Goal: Task Accomplishment & Management: Manage account settings

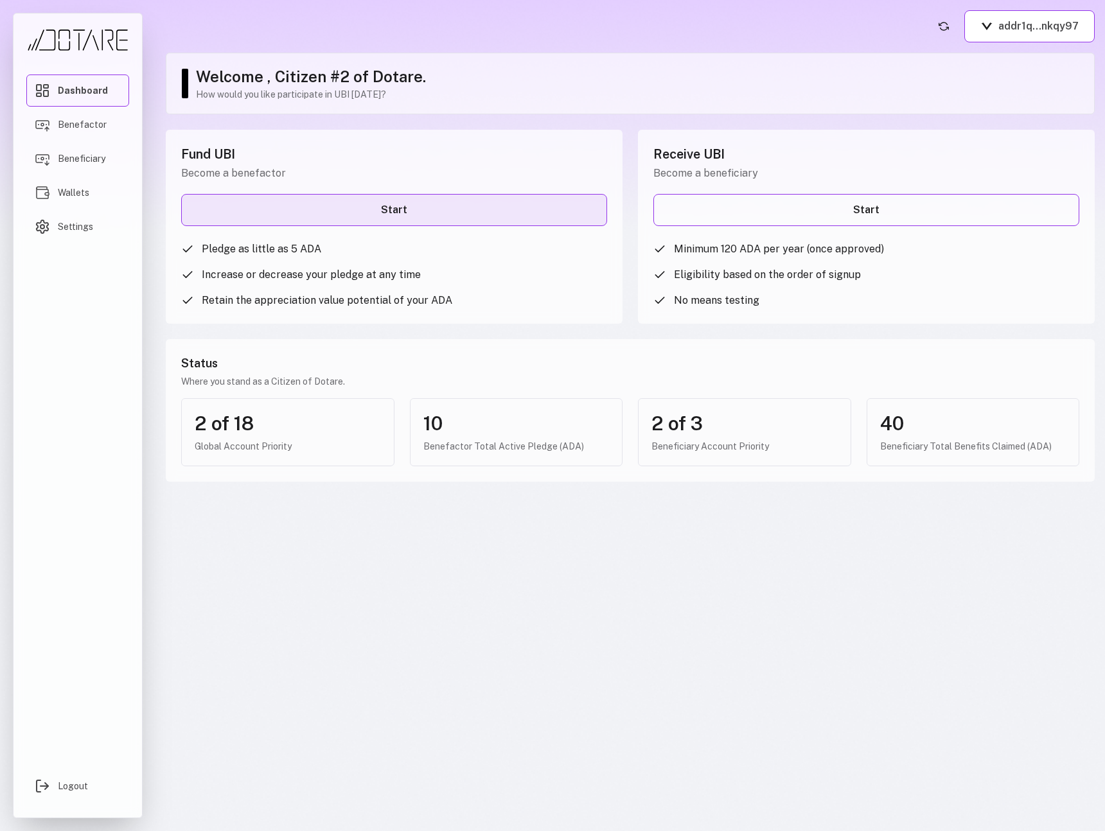
click at [454, 211] on link "Start" at bounding box center [394, 210] width 426 height 32
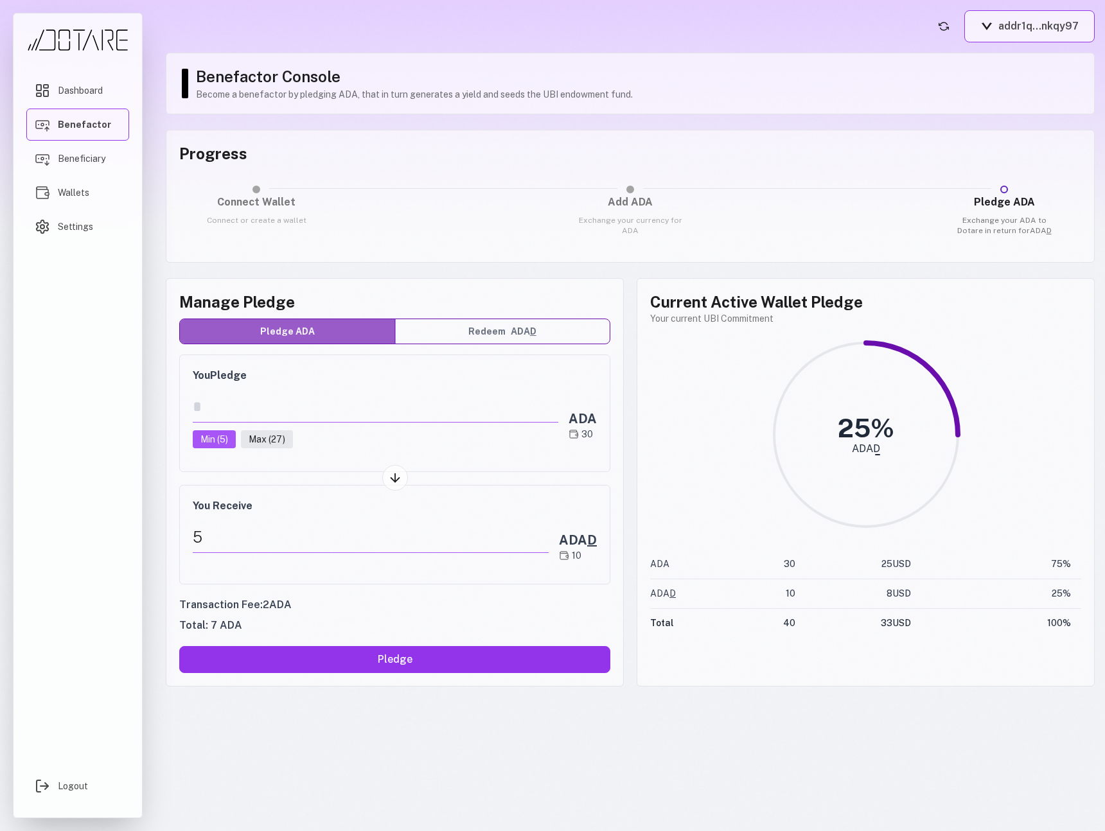
click at [1033, 31] on button "addr1q...nkqy97" at bounding box center [1029, 26] width 130 height 32
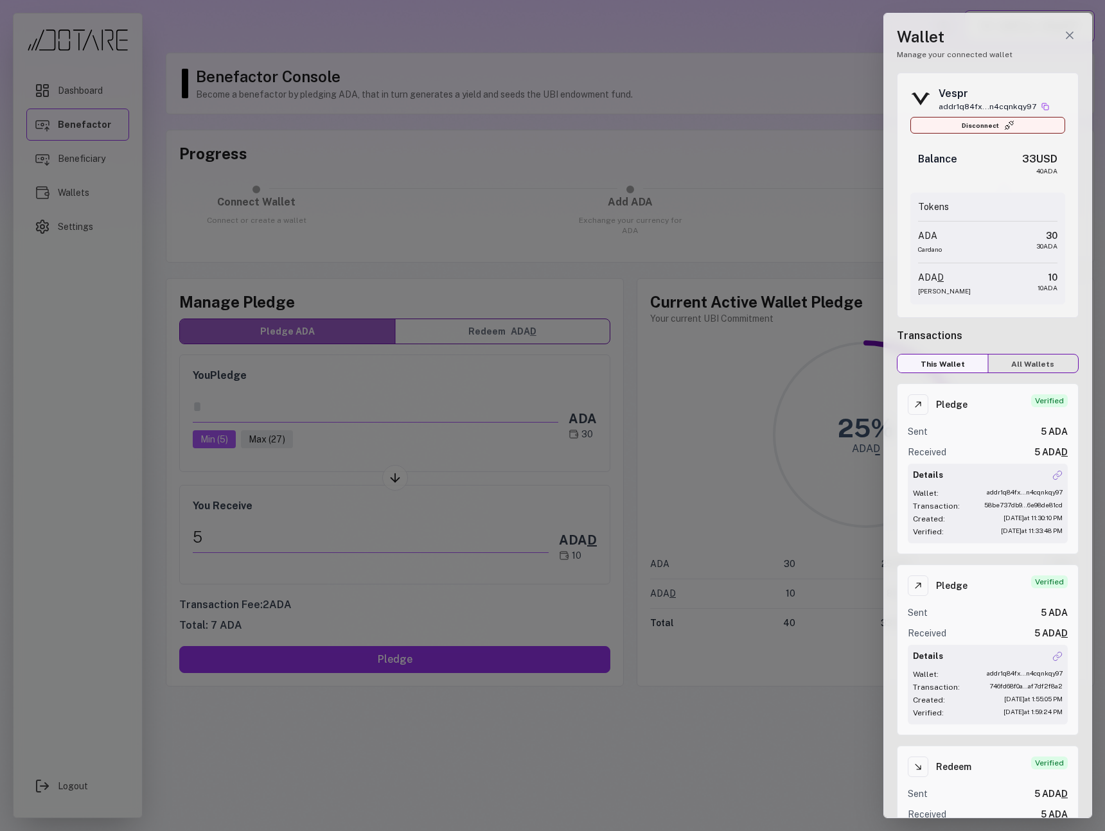
click at [963, 127] on button "Disconnect" at bounding box center [988, 125] width 155 height 17
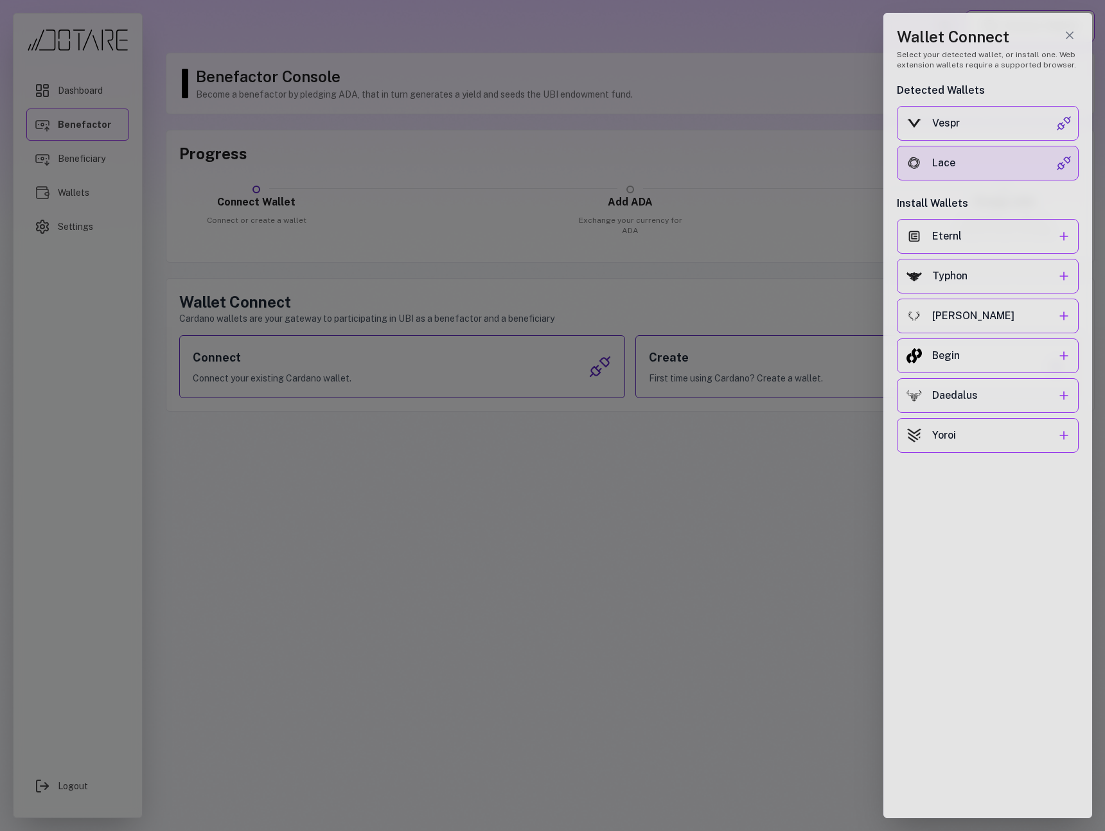
click at [966, 159] on div "Lace" at bounding box center [994, 162] width 124 height 15
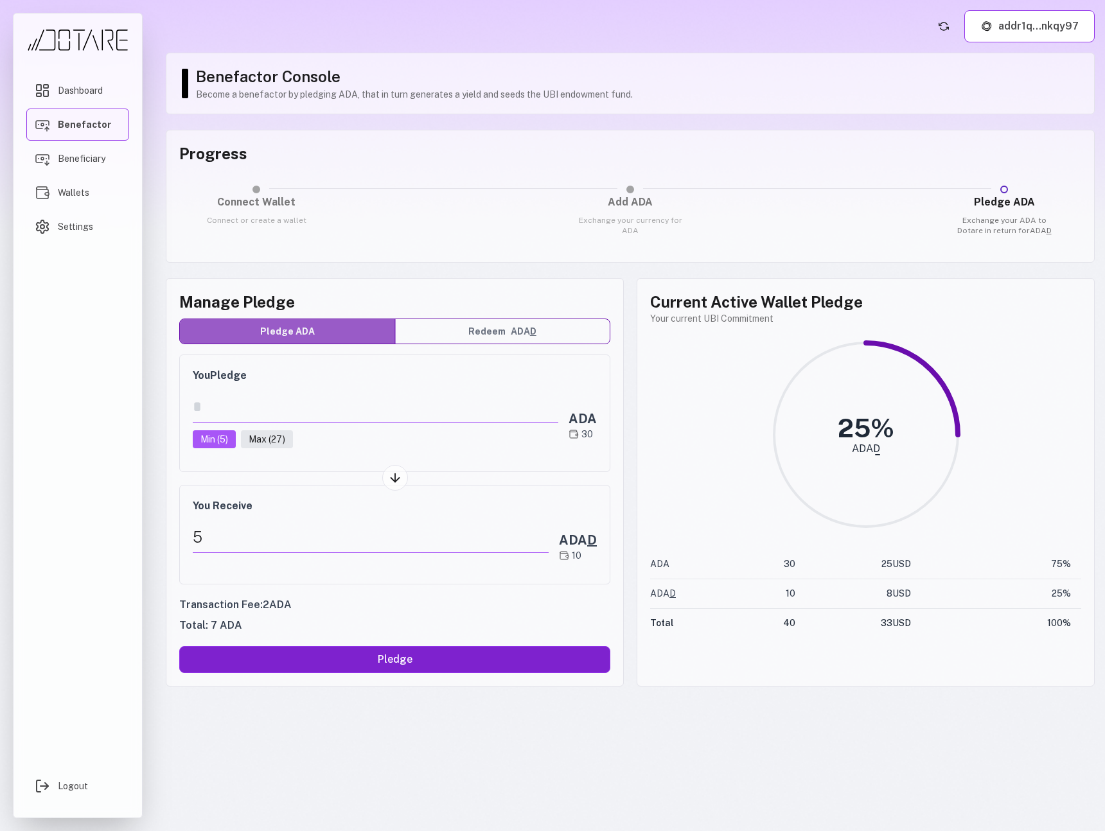
click at [350, 667] on button "Pledge" at bounding box center [394, 659] width 431 height 27
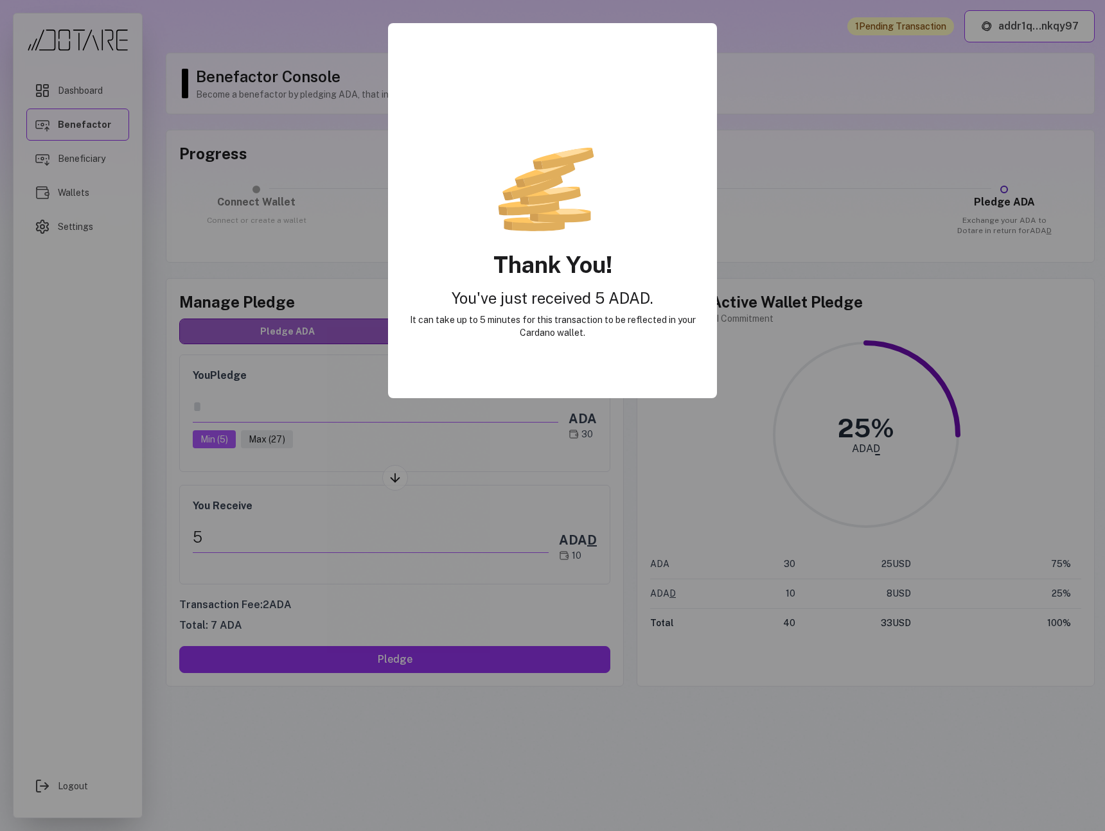
click at [478, 291] on h2 "You've just received 5 ADAD." at bounding box center [552, 298] width 303 height 21
click at [753, 290] on div at bounding box center [552, 415] width 1105 height 831
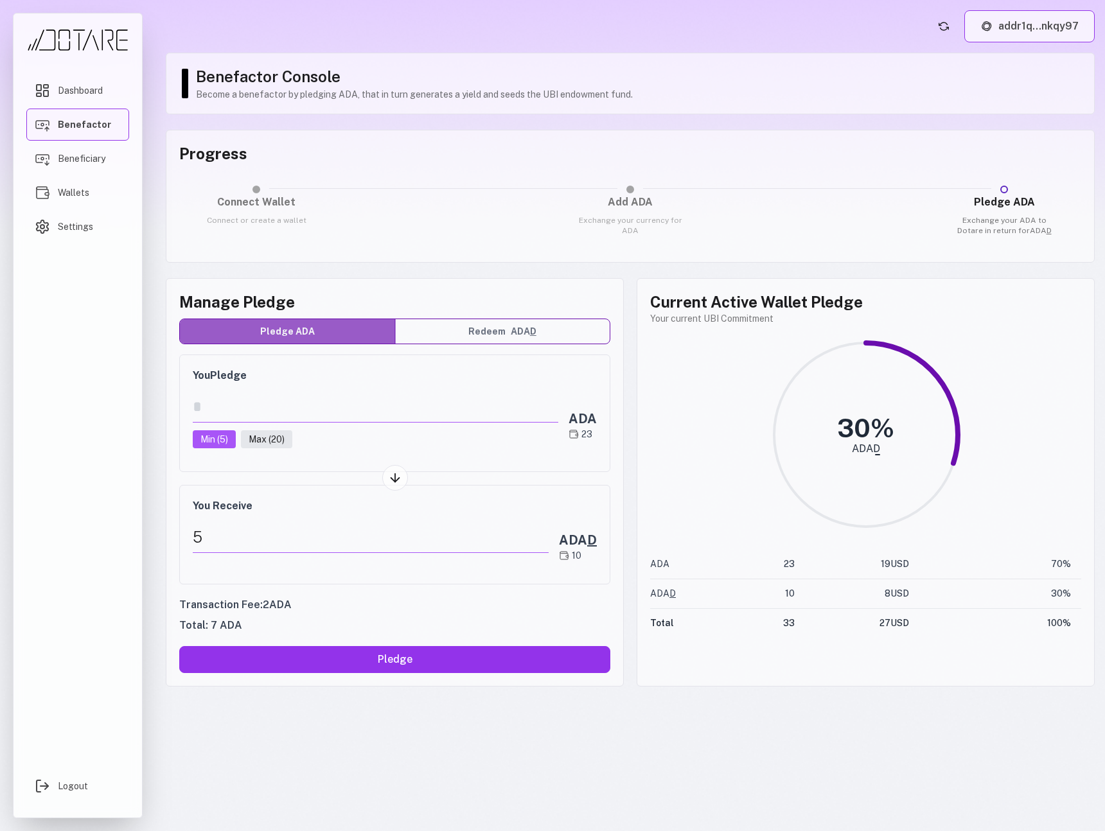
click at [1000, 39] on button "addr1q...nkqy97" at bounding box center [1029, 26] width 130 height 32
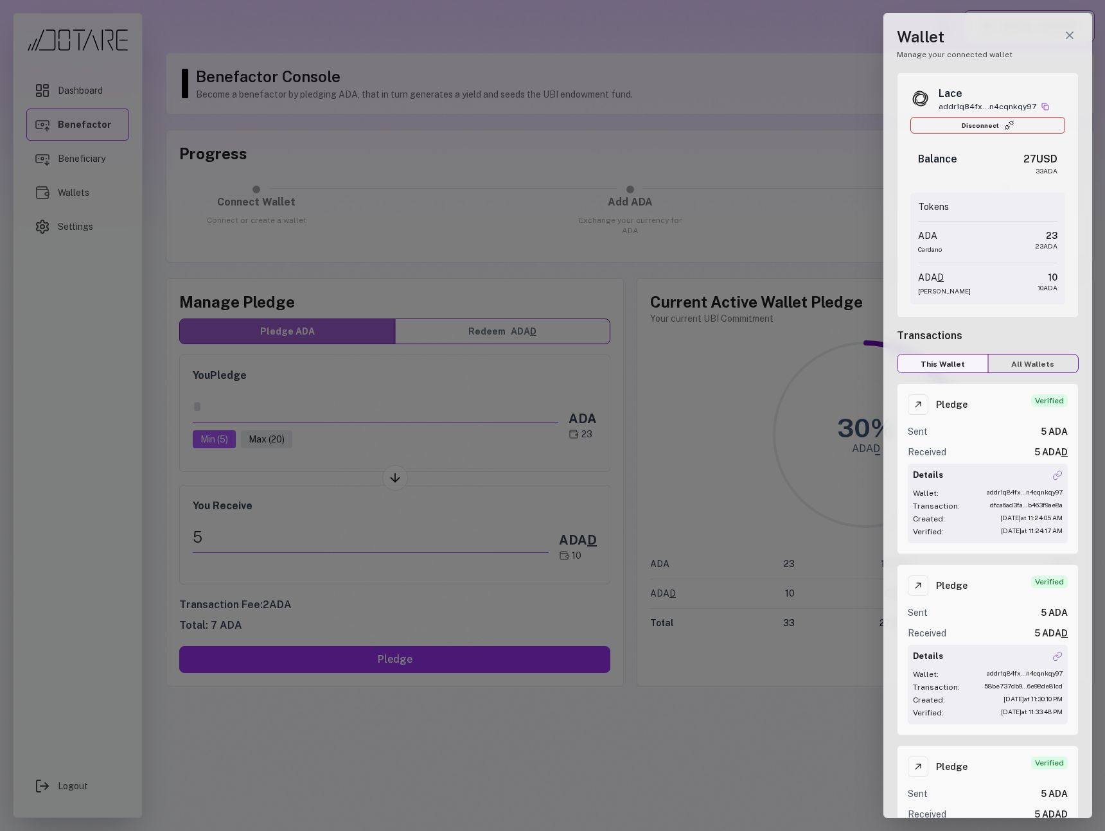
click at [741, 173] on div at bounding box center [552, 415] width 1105 height 831
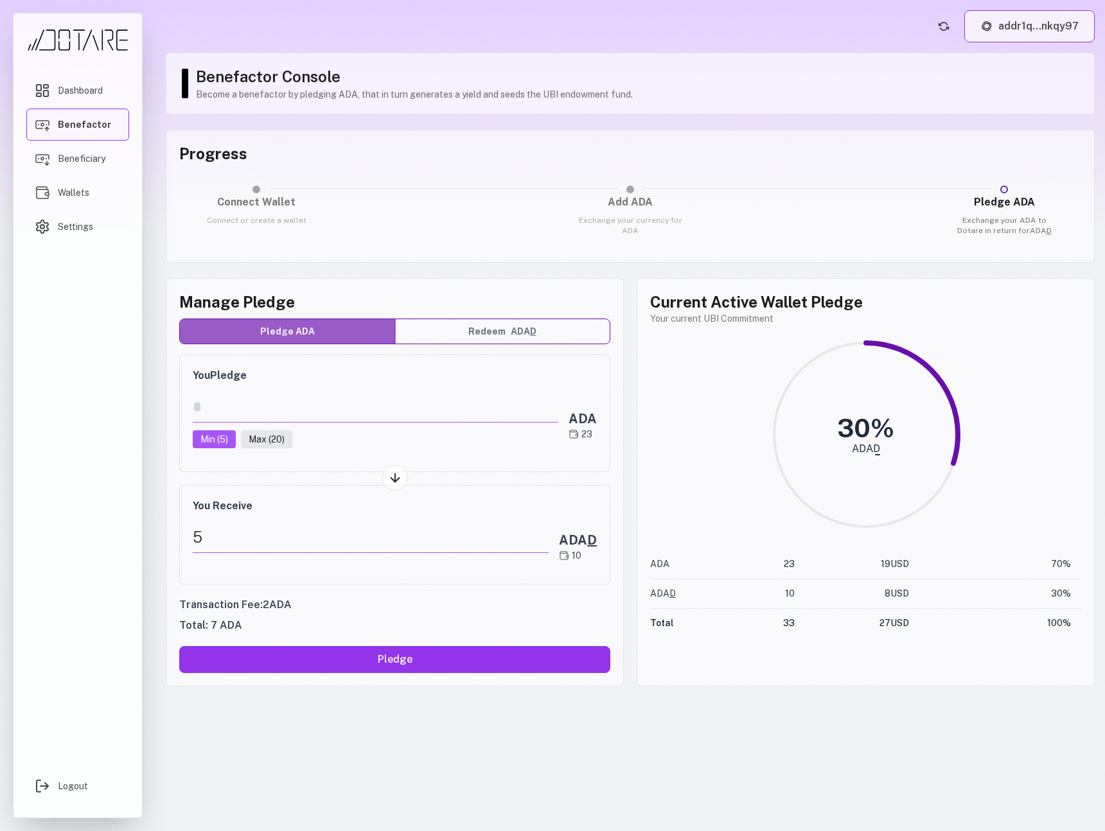
click at [998, 30] on button "addr1q...nkqy97" at bounding box center [1029, 26] width 130 height 32
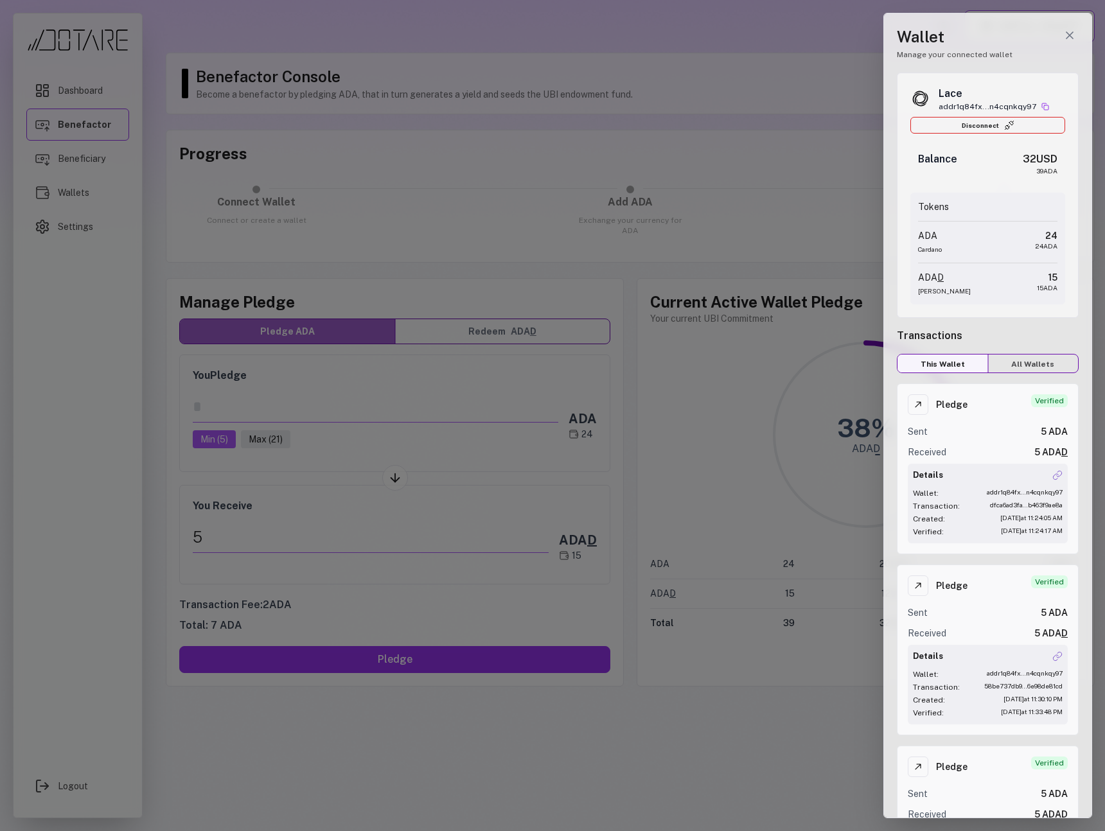
click at [844, 214] on div at bounding box center [552, 415] width 1105 height 831
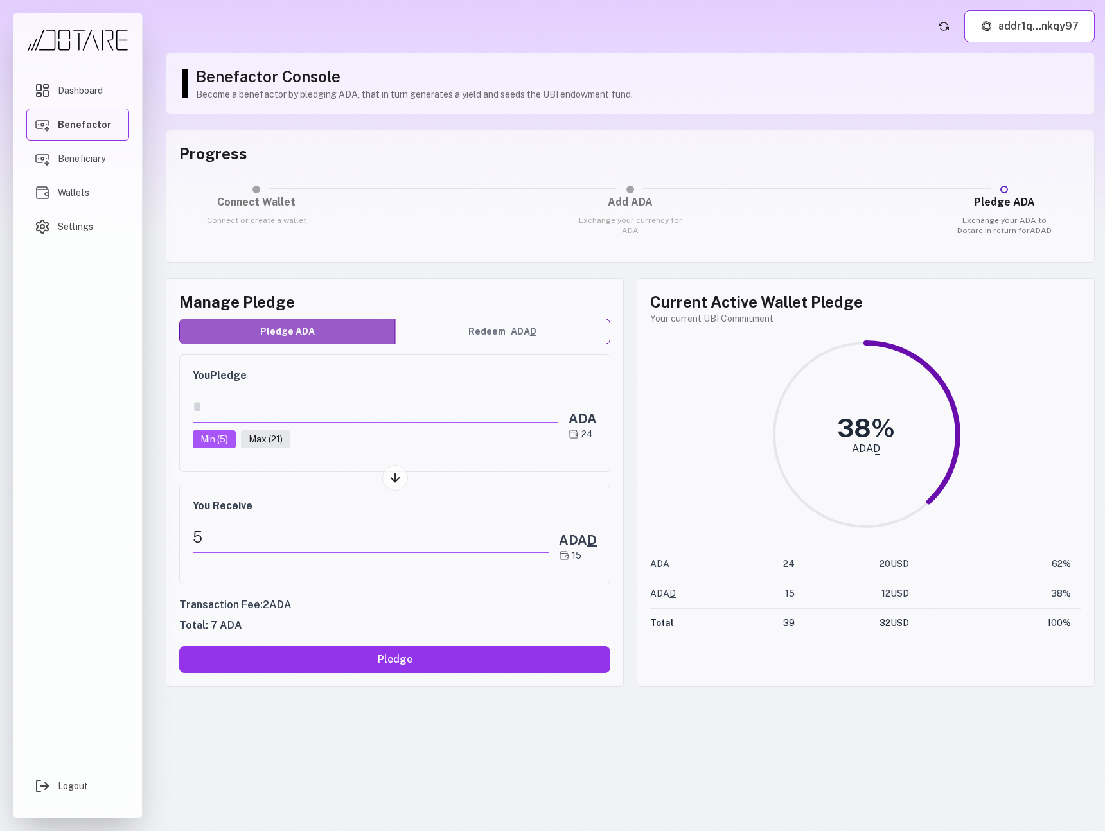
click at [491, 337] on button "Redeem ADA D" at bounding box center [502, 331] width 215 height 24
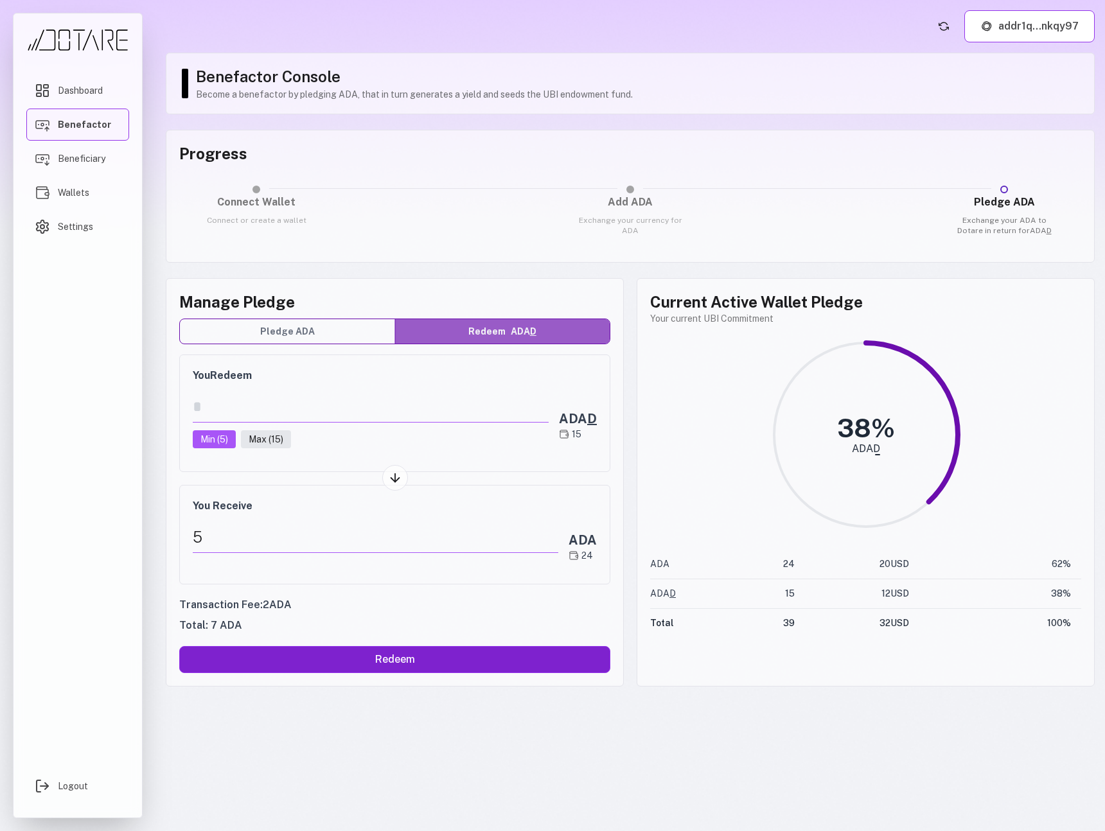
click at [411, 663] on button "Redeem" at bounding box center [394, 659] width 431 height 27
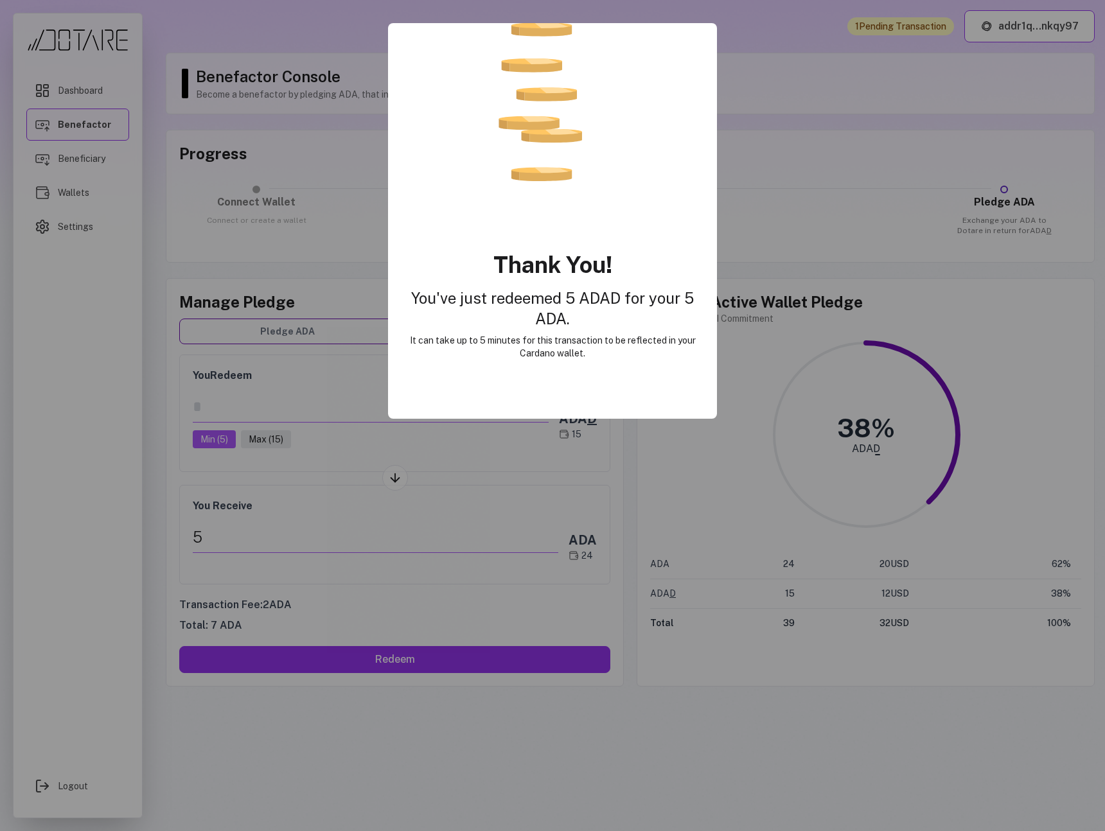
click at [569, 445] on div at bounding box center [552, 415] width 1105 height 831
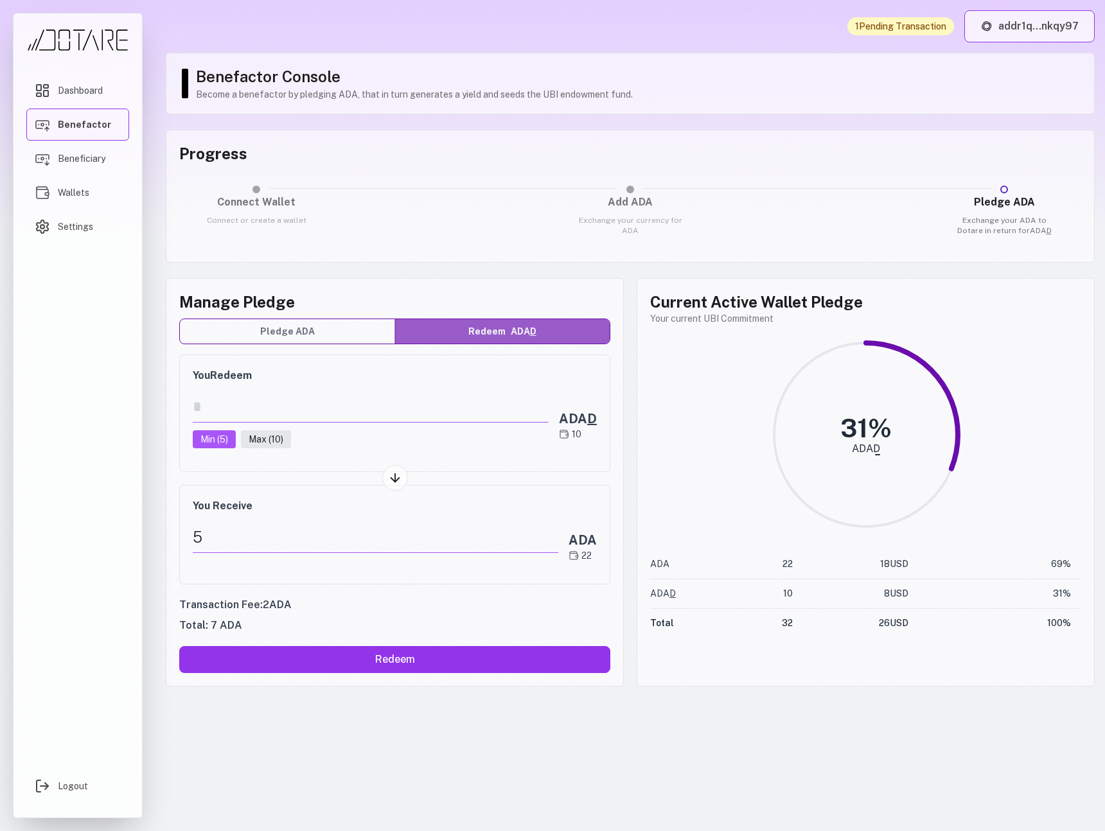
click at [1045, 32] on button "addr1q...nkqy97" at bounding box center [1029, 26] width 130 height 32
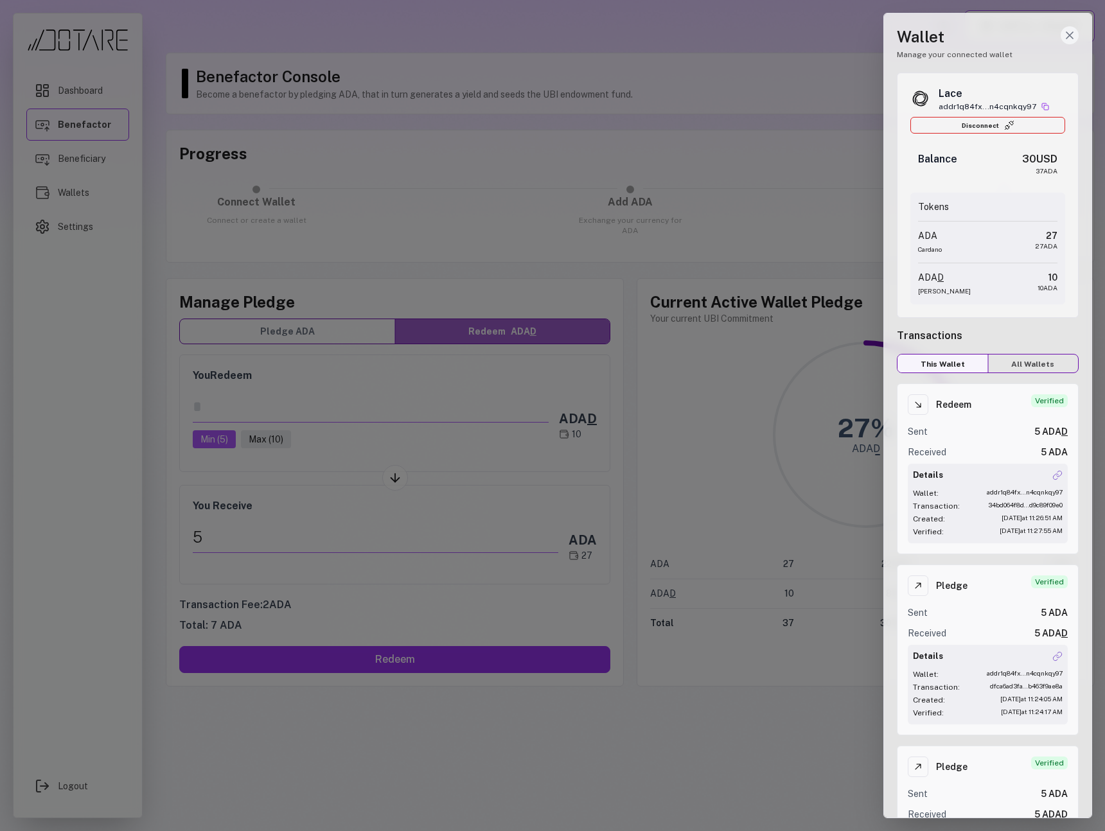
click at [1064, 41] on icon "Close wallet drawer" at bounding box center [1069, 35] width 13 height 13
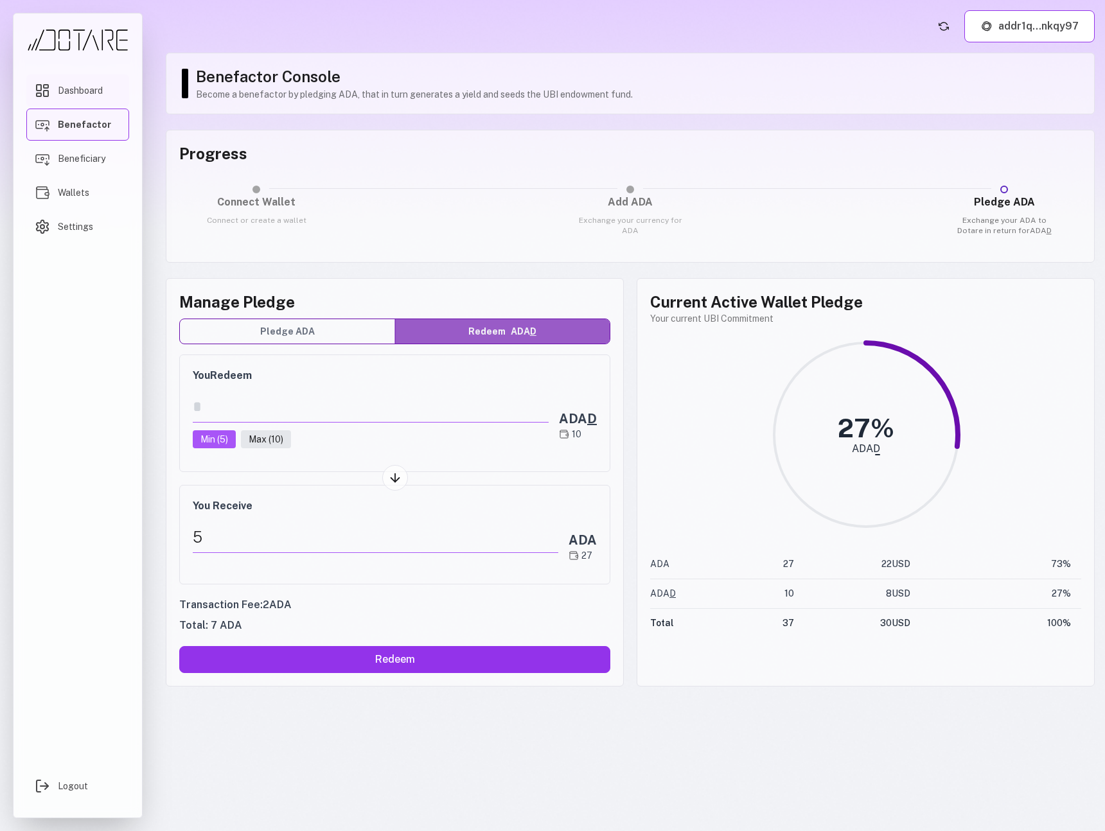
click at [73, 100] on link "Dashboard" at bounding box center [77, 91] width 103 height 32
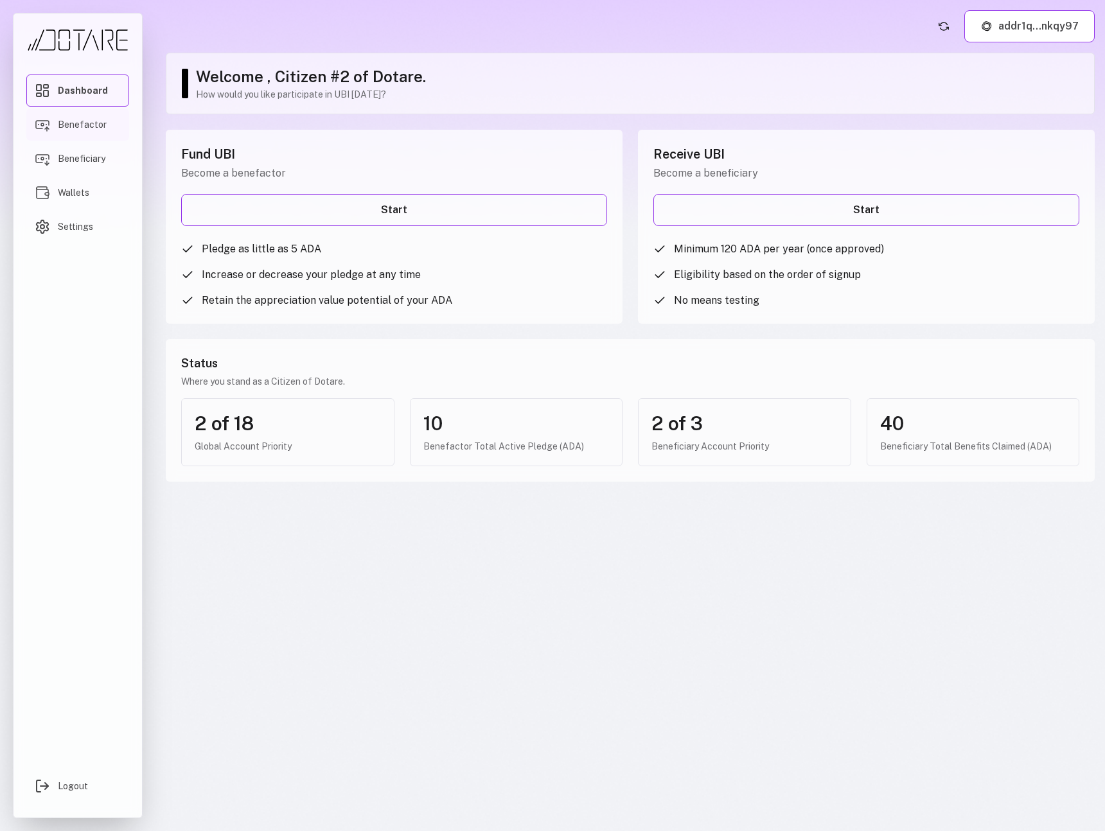
click at [78, 131] on link "Benefactor" at bounding box center [77, 125] width 103 height 32
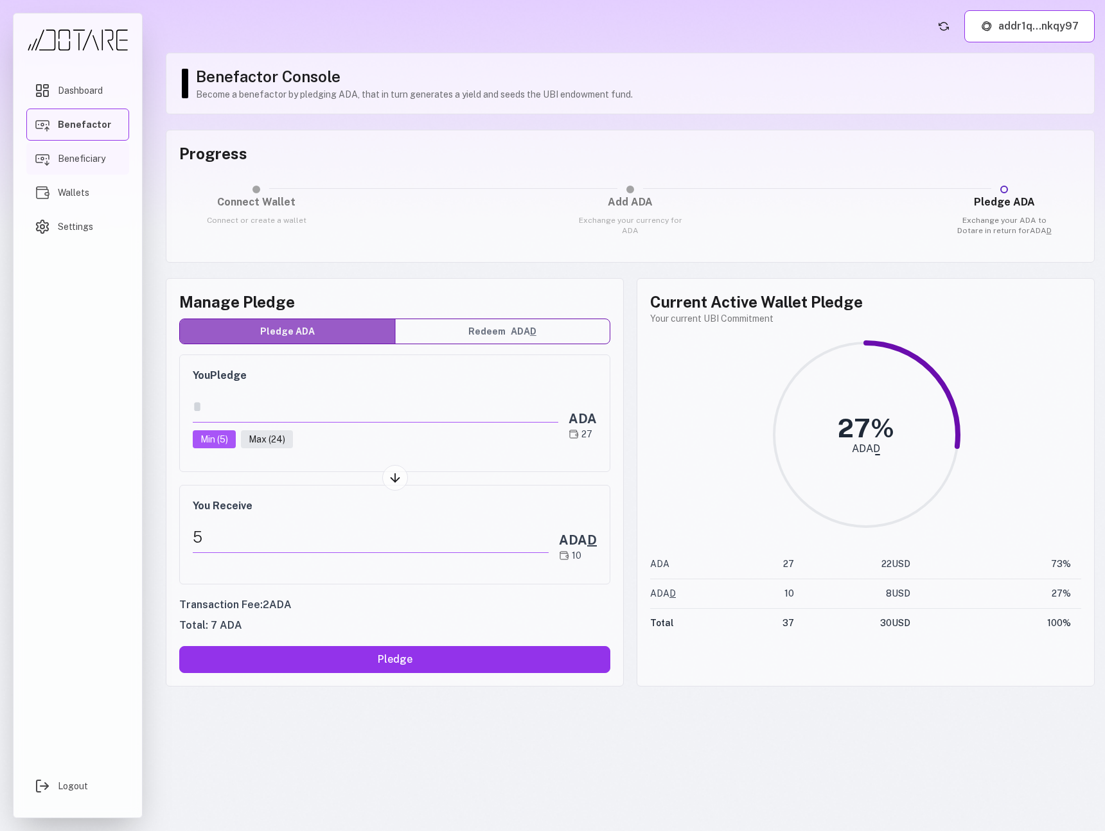
click at [85, 156] on span "Beneficiary" at bounding box center [82, 158] width 48 height 13
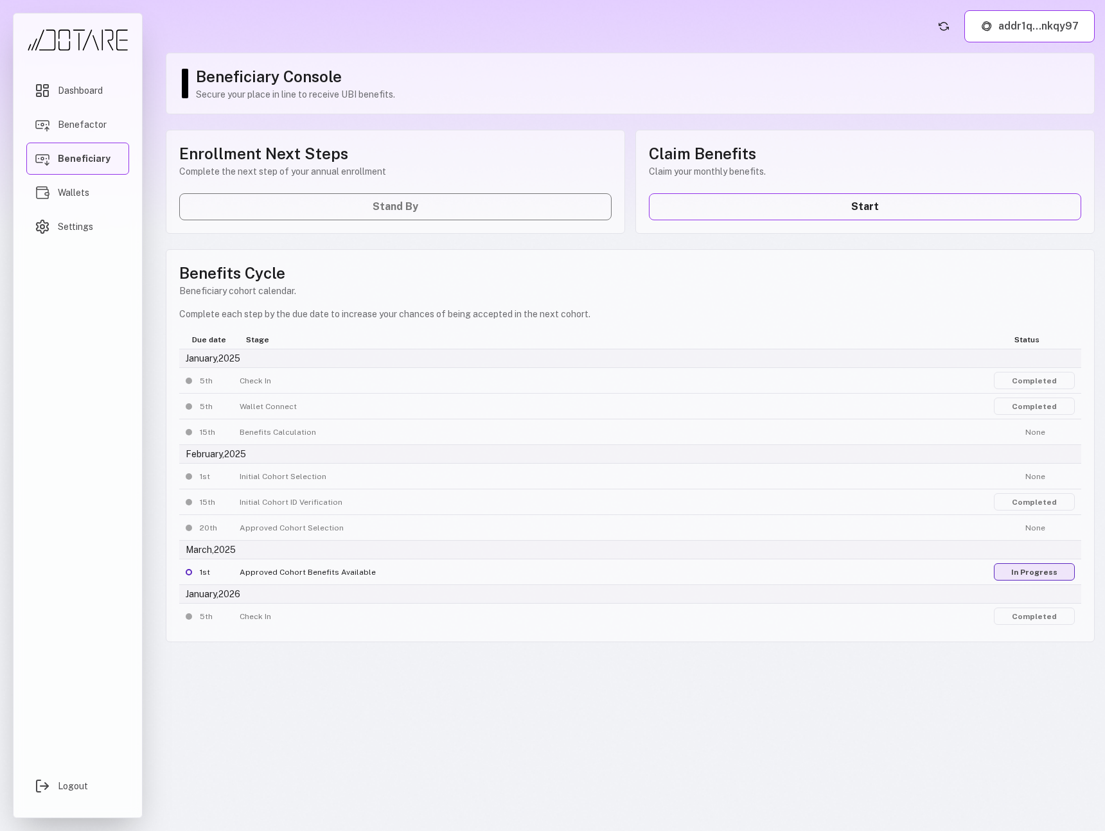
click at [1017, 570] on link "In Progress" at bounding box center [1034, 572] width 81 height 17
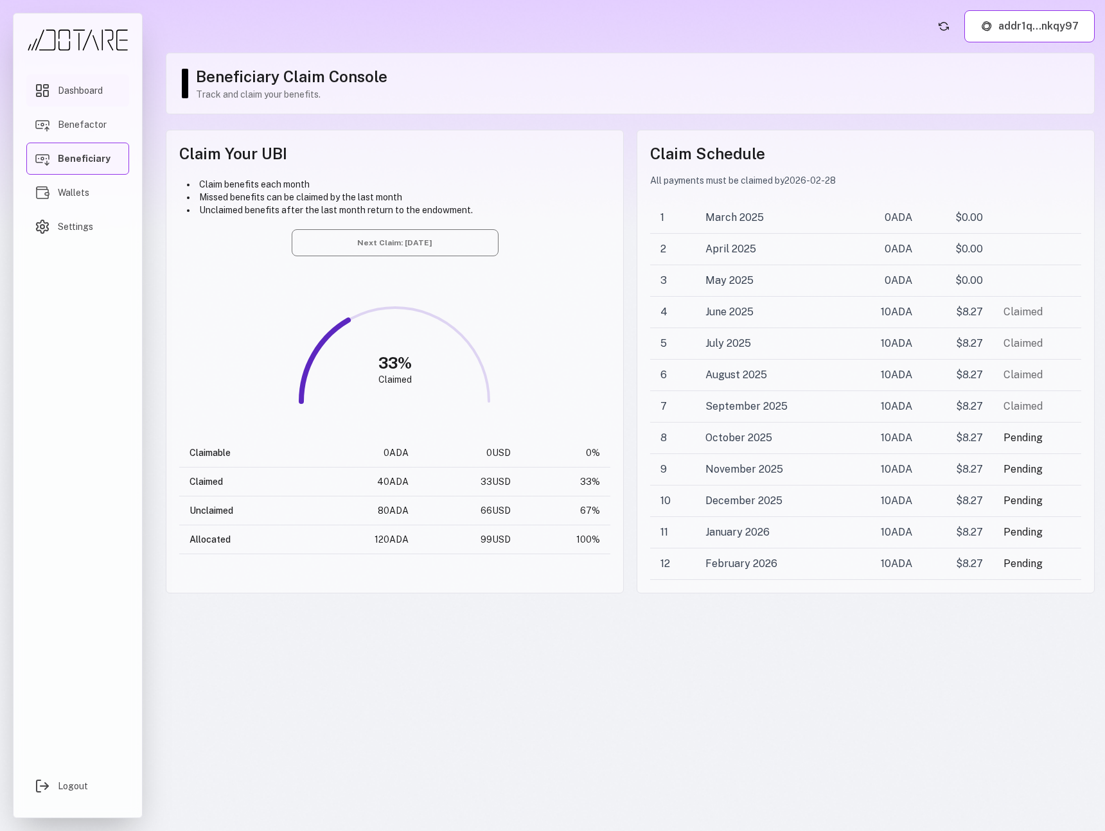
click at [92, 96] on span "Dashboard" at bounding box center [80, 90] width 45 height 13
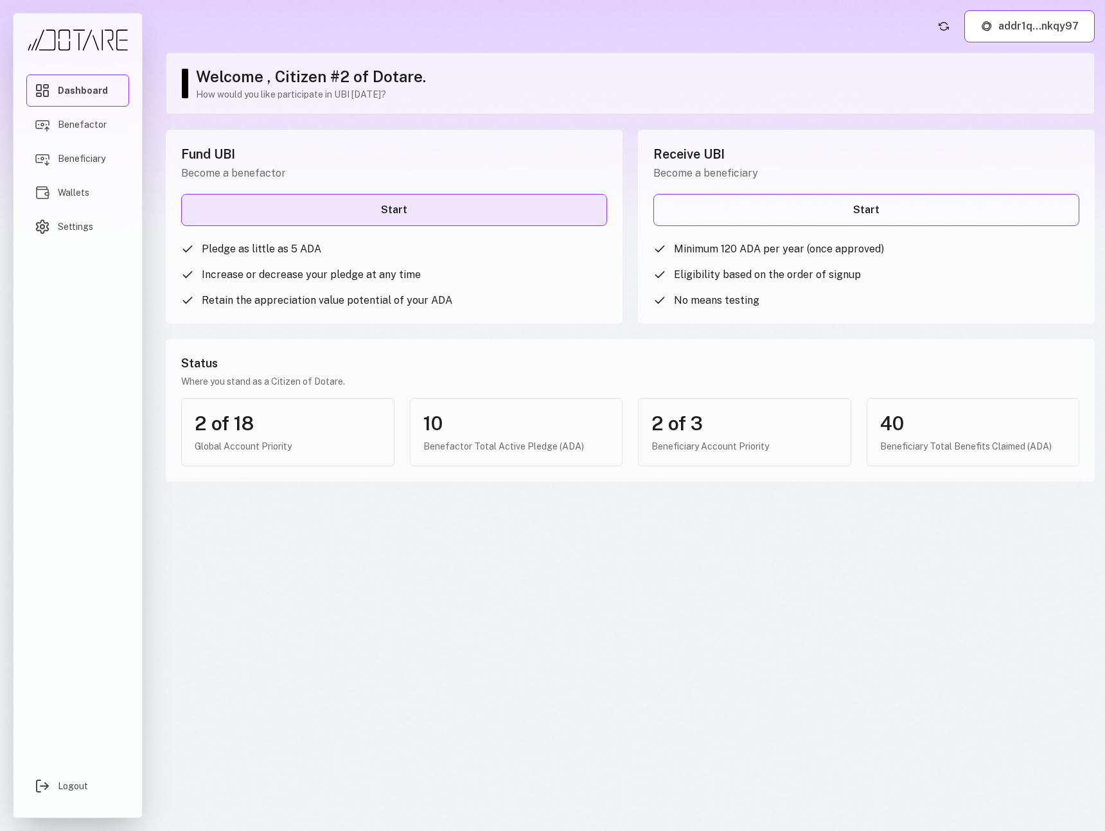
click at [383, 215] on link "Start" at bounding box center [394, 210] width 426 height 32
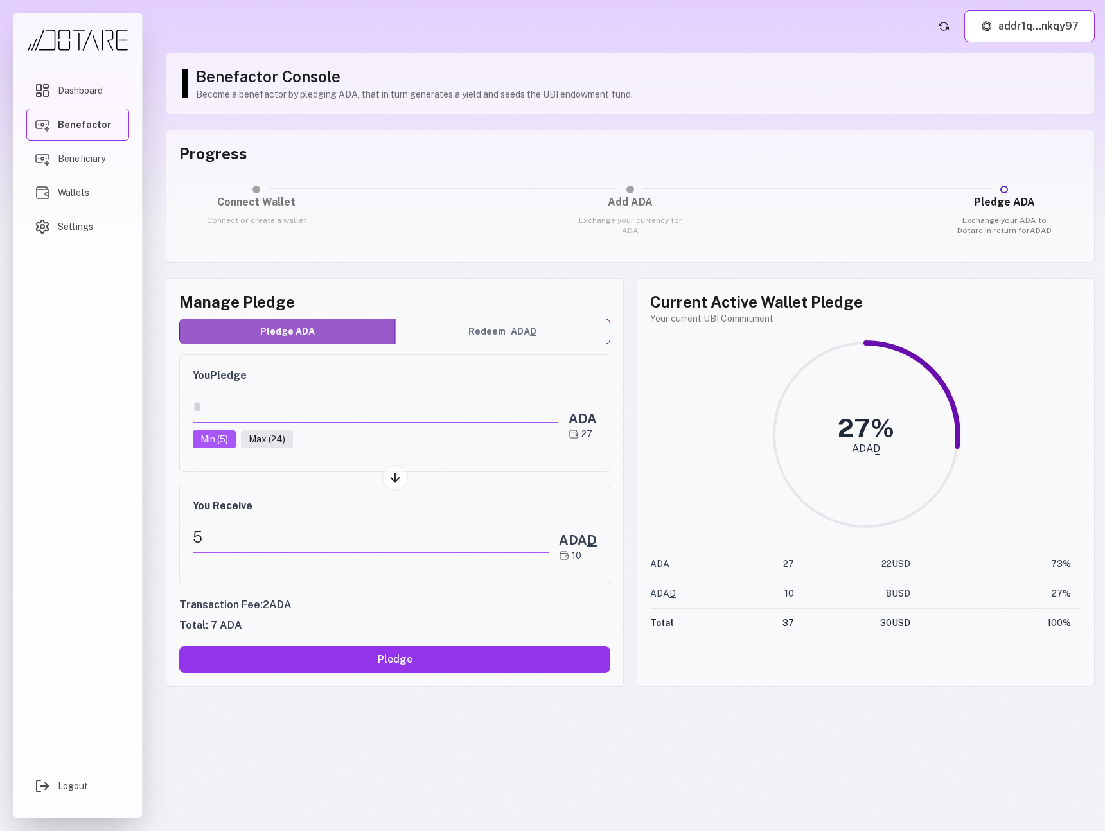
click at [118, 98] on link "Dashboard" at bounding box center [77, 91] width 103 height 32
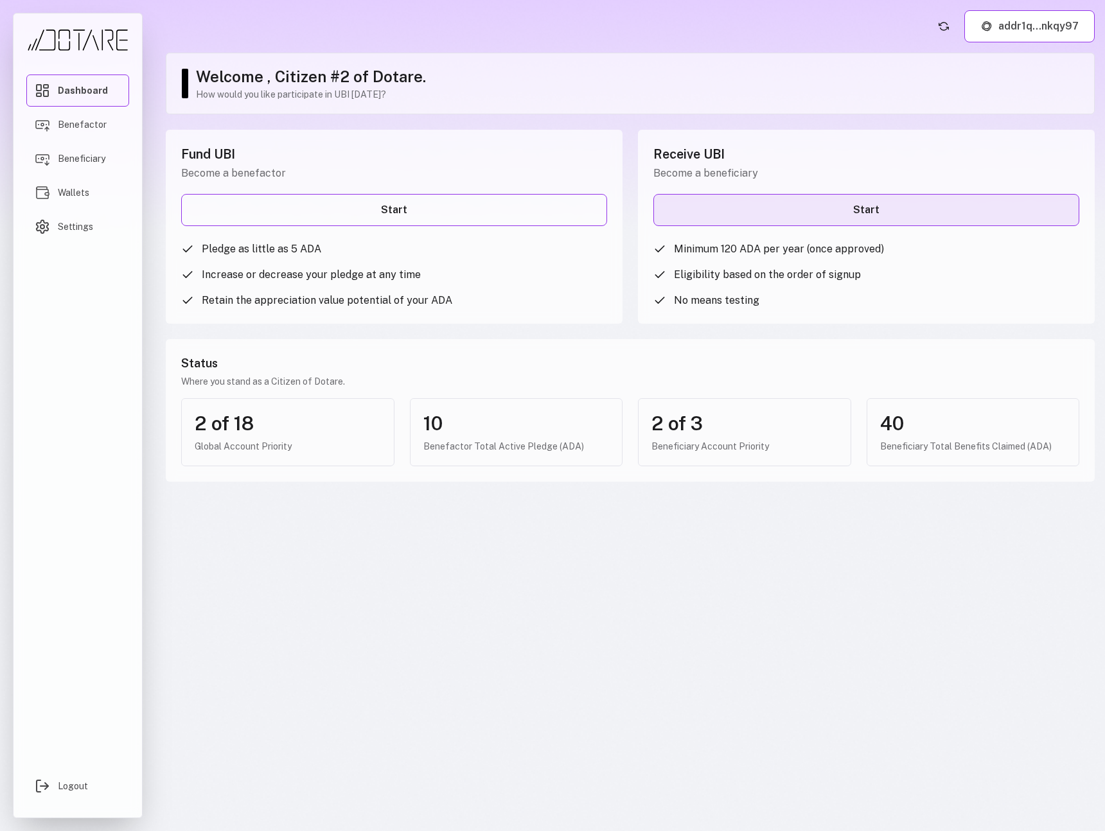
click at [946, 220] on link "Start" at bounding box center [866, 210] width 426 height 32
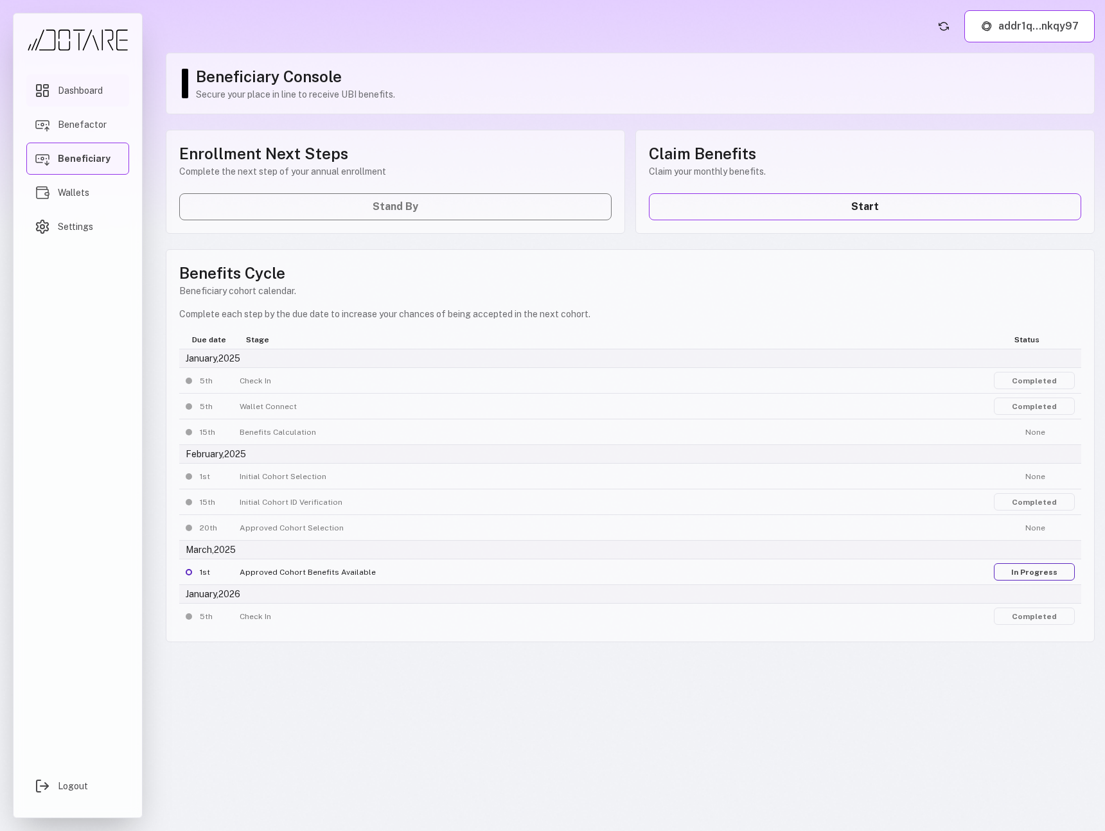
click at [71, 87] on span "Dashboard" at bounding box center [80, 90] width 45 height 13
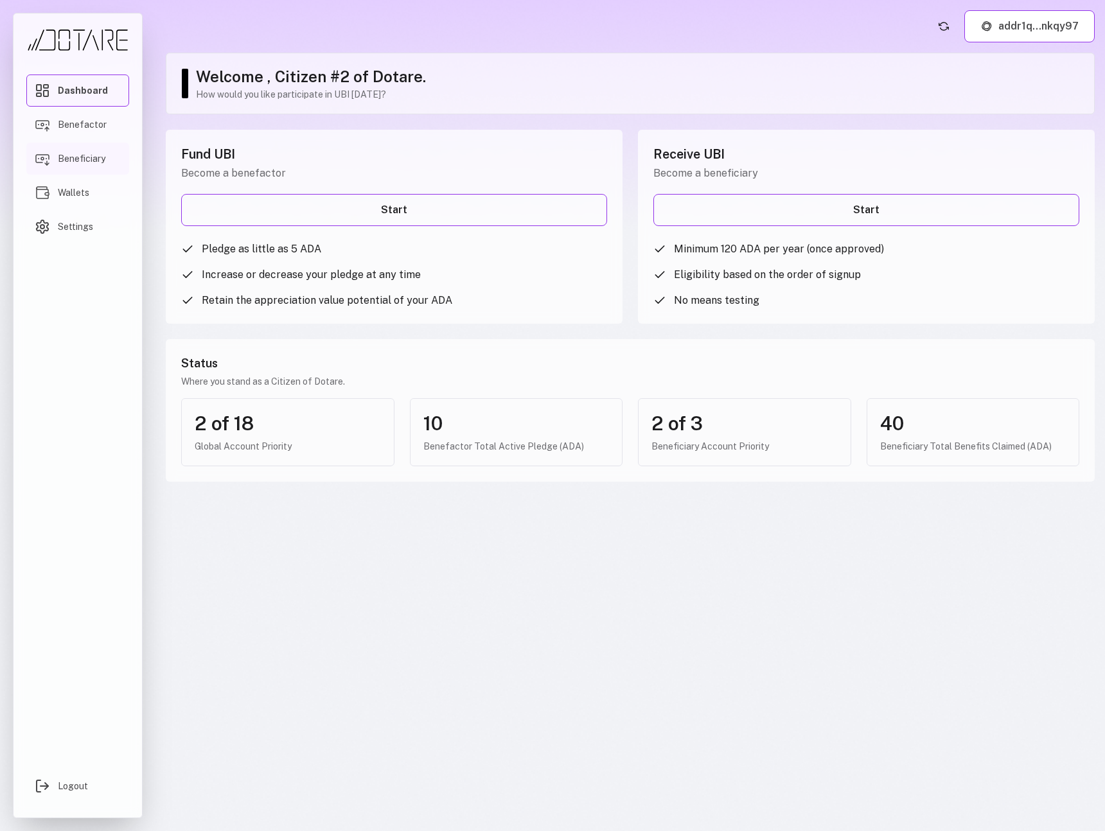
click at [77, 163] on span "Beneficiary" at bounding box center [82, 158] width 48 height 13
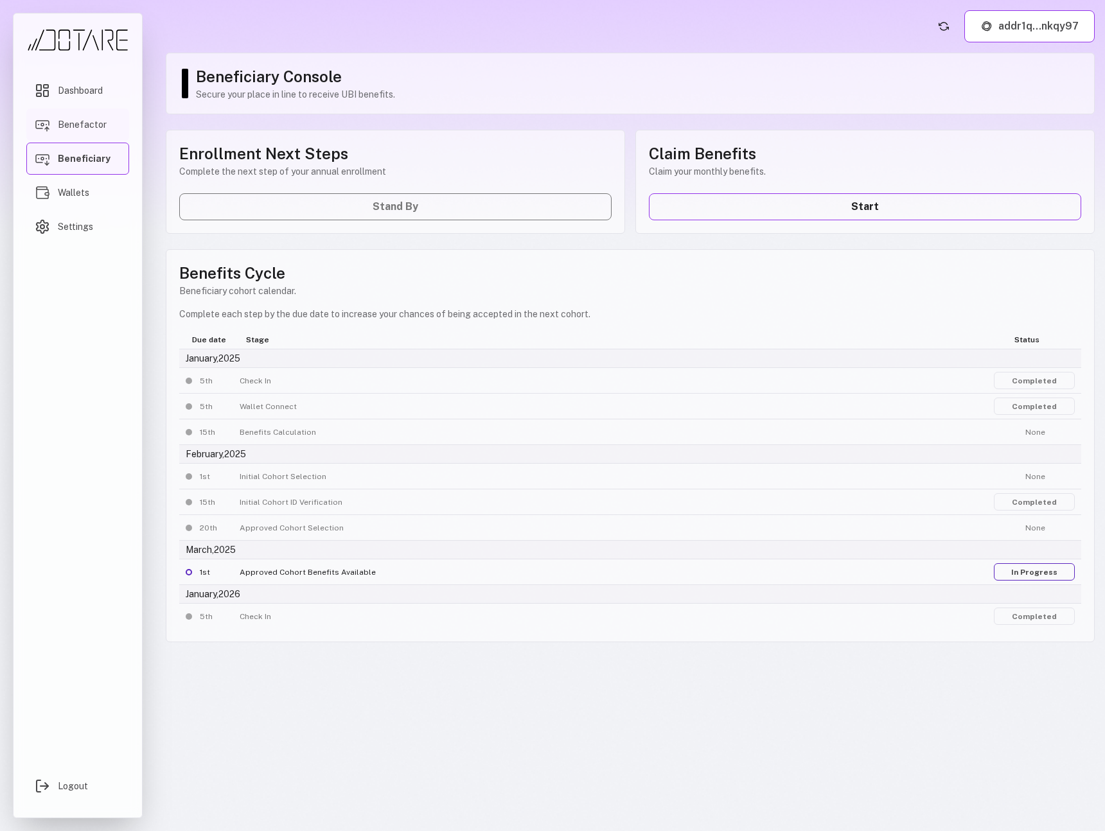
click at [68, 126] on span "Benefactor" at bounding box center [82, 124] width 49 height 13
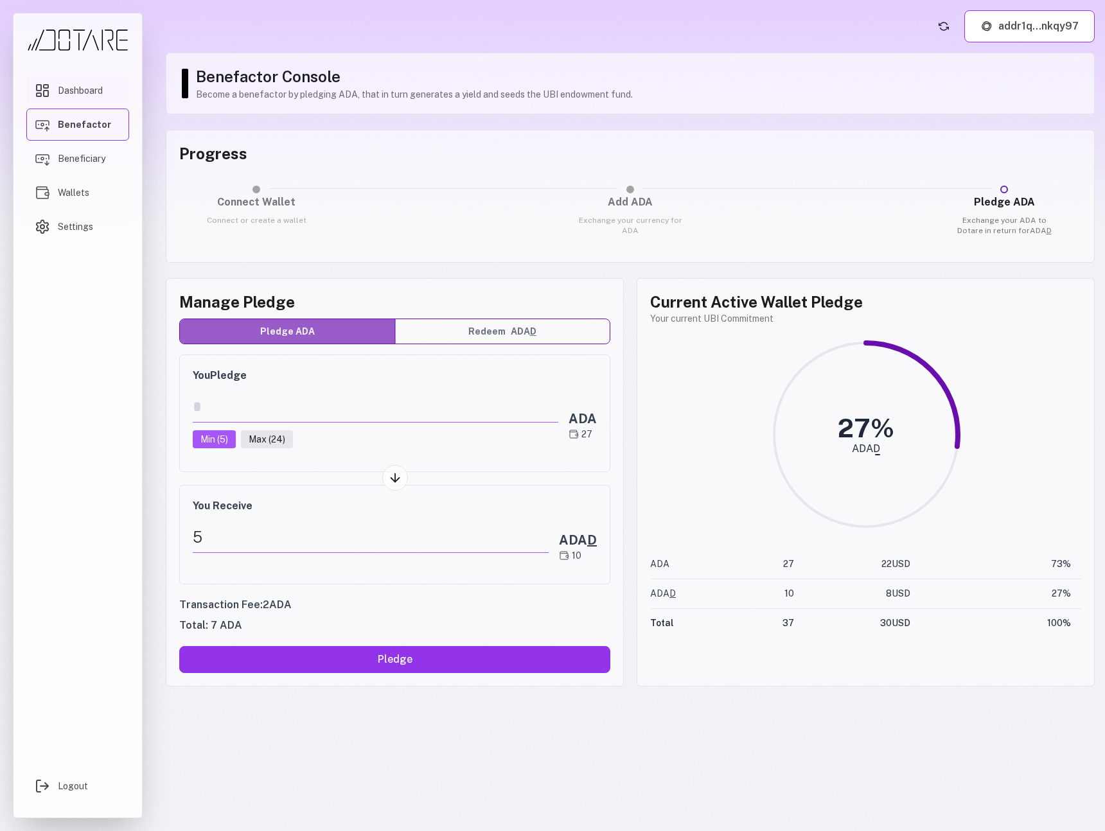
click at [95, 89] on span "Dashboard" at bounding box center [80, 90] width 45 height 13
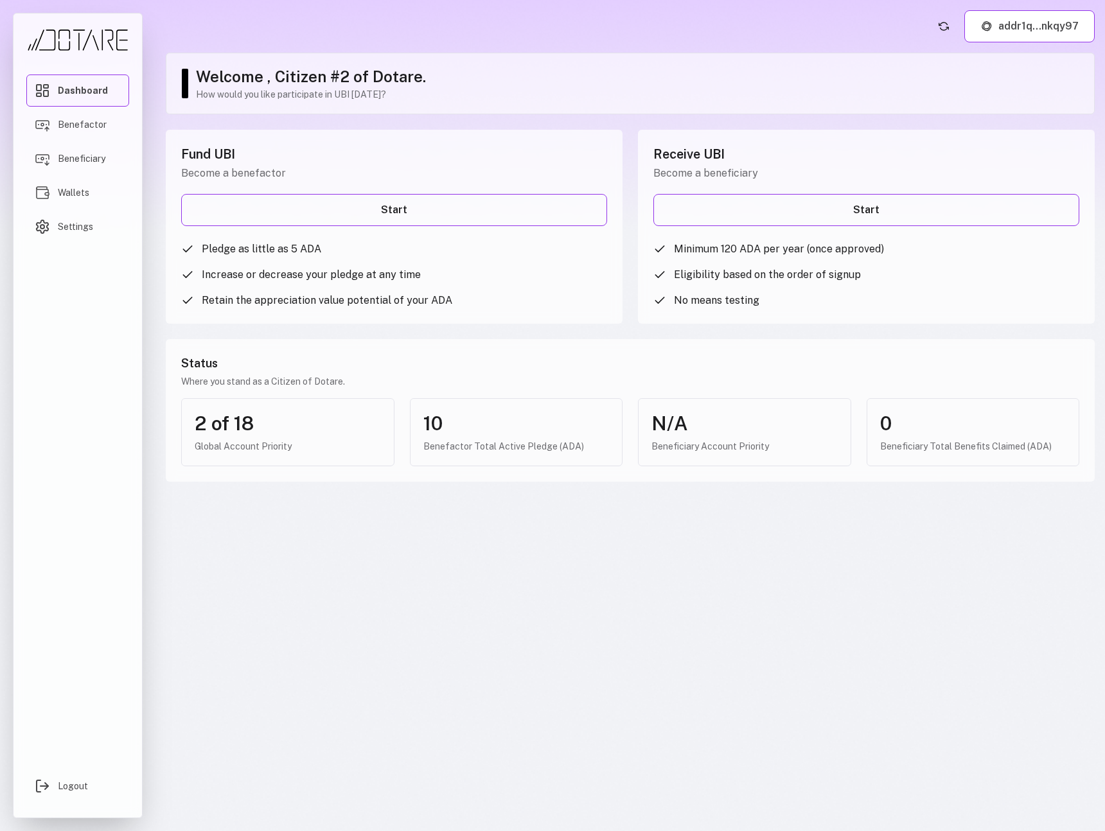
click at [1044, 48] on main "addr1q...nkqy97 Welcome , Citizen #2 of Dotare. How would you like participate …" at bounding box center [630, 415] width 950 height 831
click at [1031, 35] on button "addr1q...nkqy97" at bounding box center [1029, 26] width 130 height 32
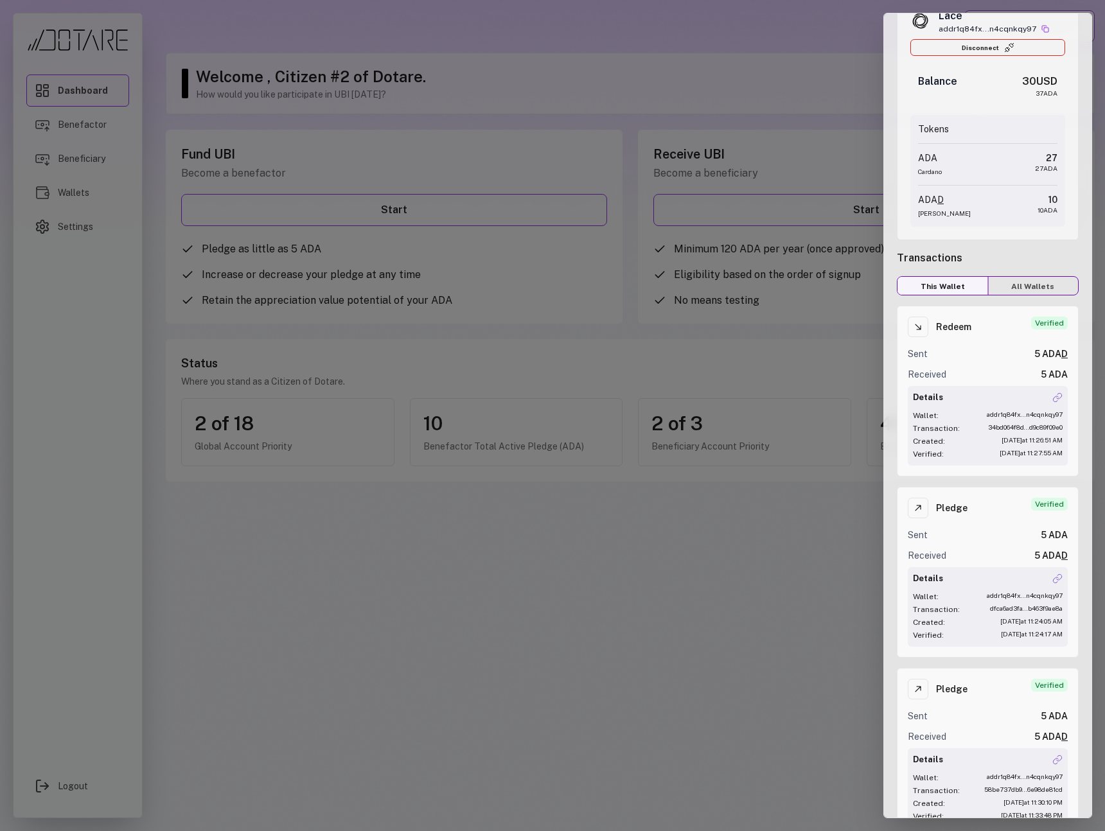
scroll to position [67, 0]
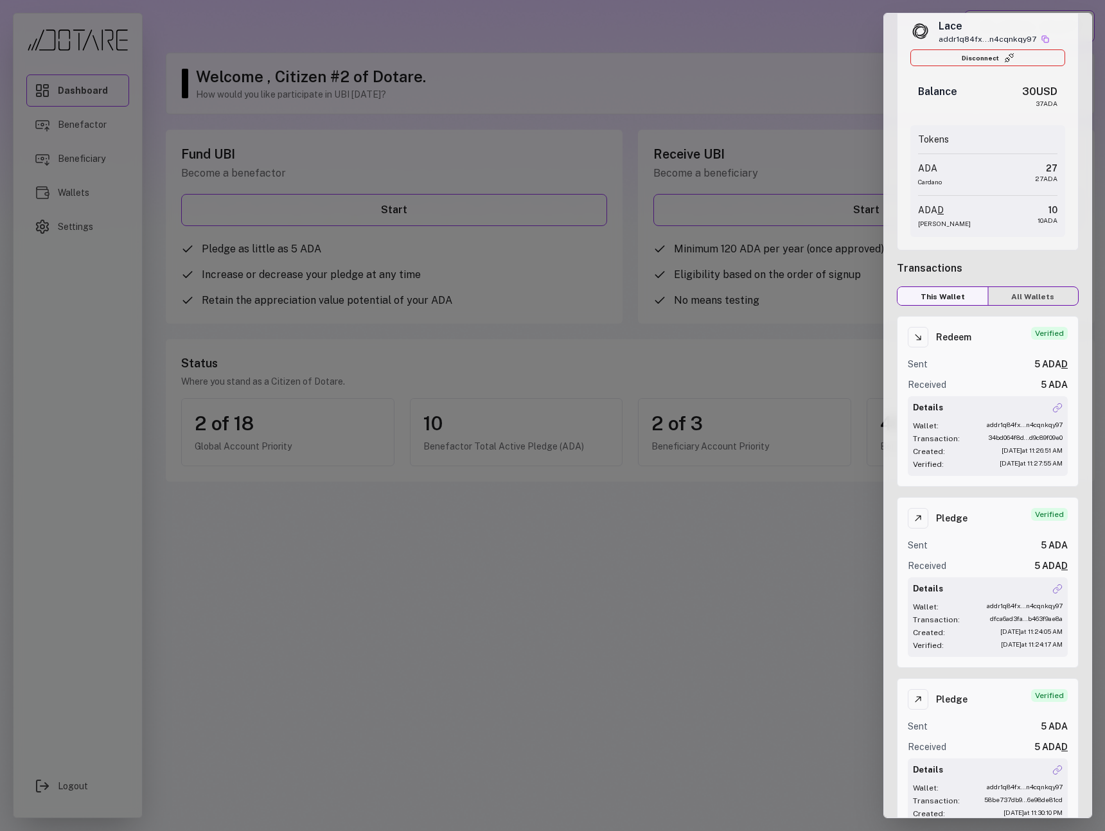
click at [1002, 290] on button "All Wallets" at bounding box center [1033, 296] width 91 height 19
click at [930, 294] on button "This Wallet" at bounding box center [943, 296] width 91 height 19
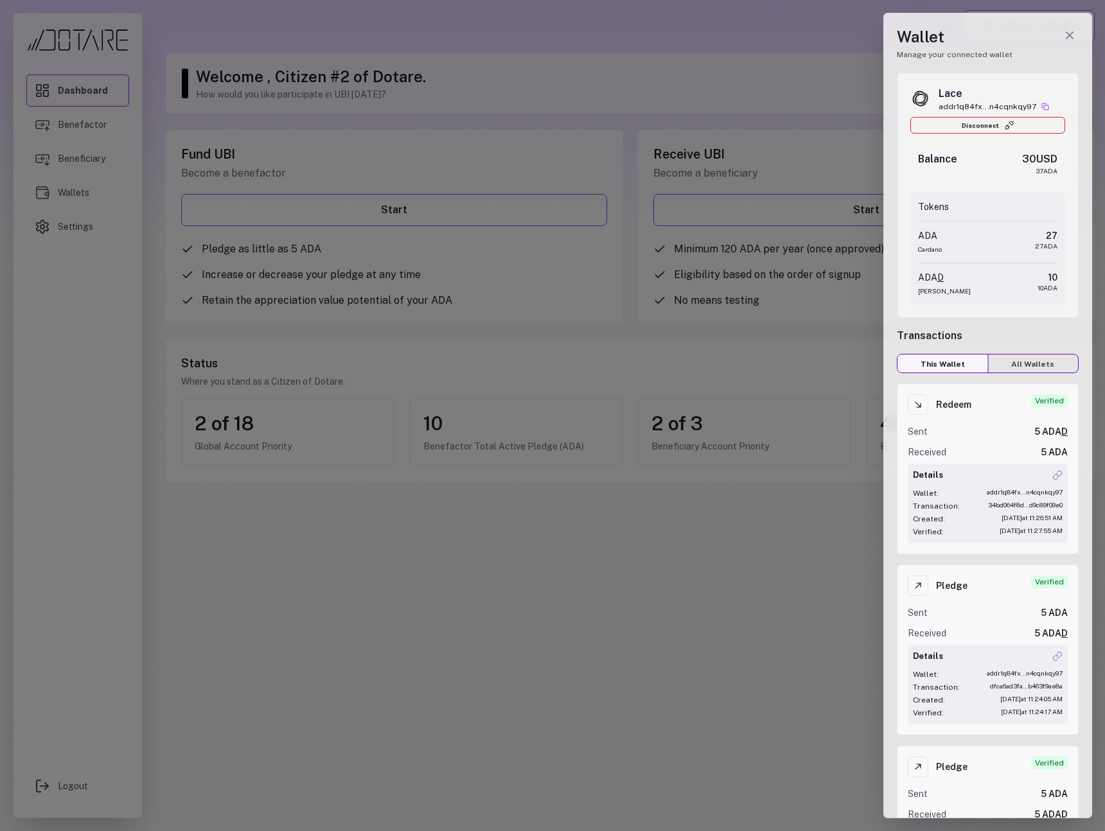
click at [781, 57] on div at bounding box center [552, 415] width 1105 height 831
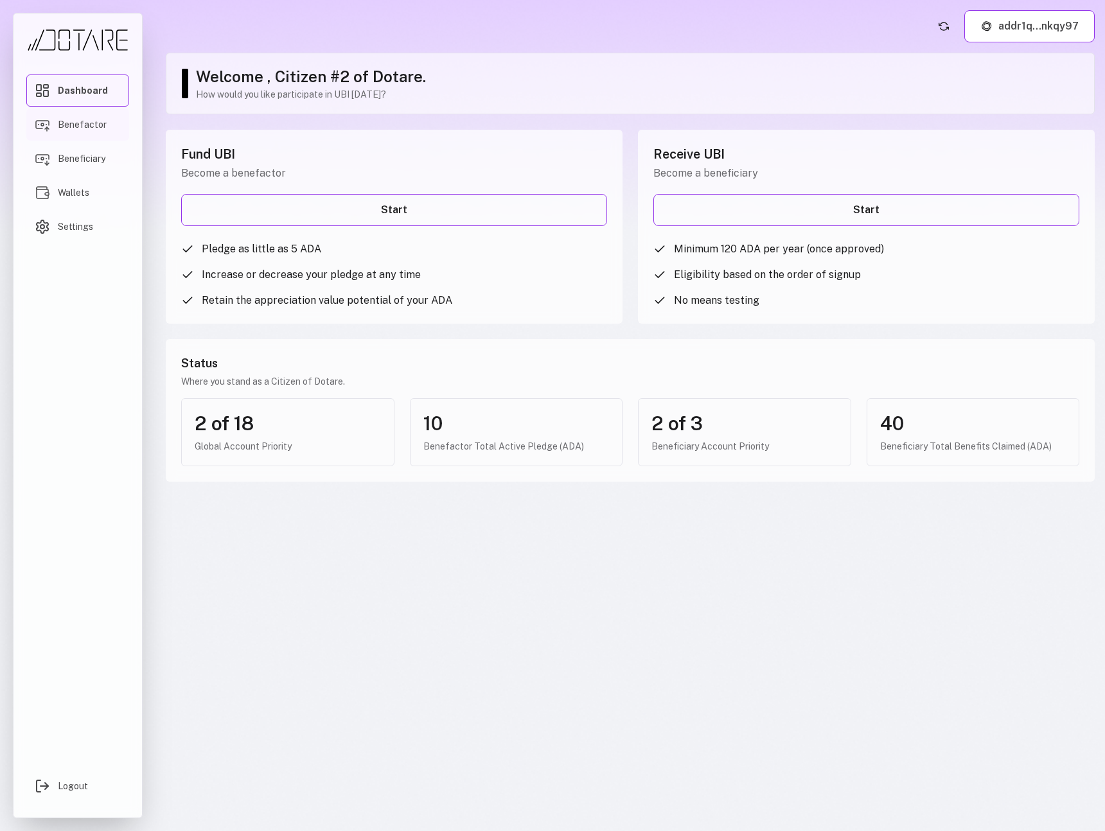
click at [58, 127] on span "Benefactor" at bounding box center [82, 124] width 49 height 13
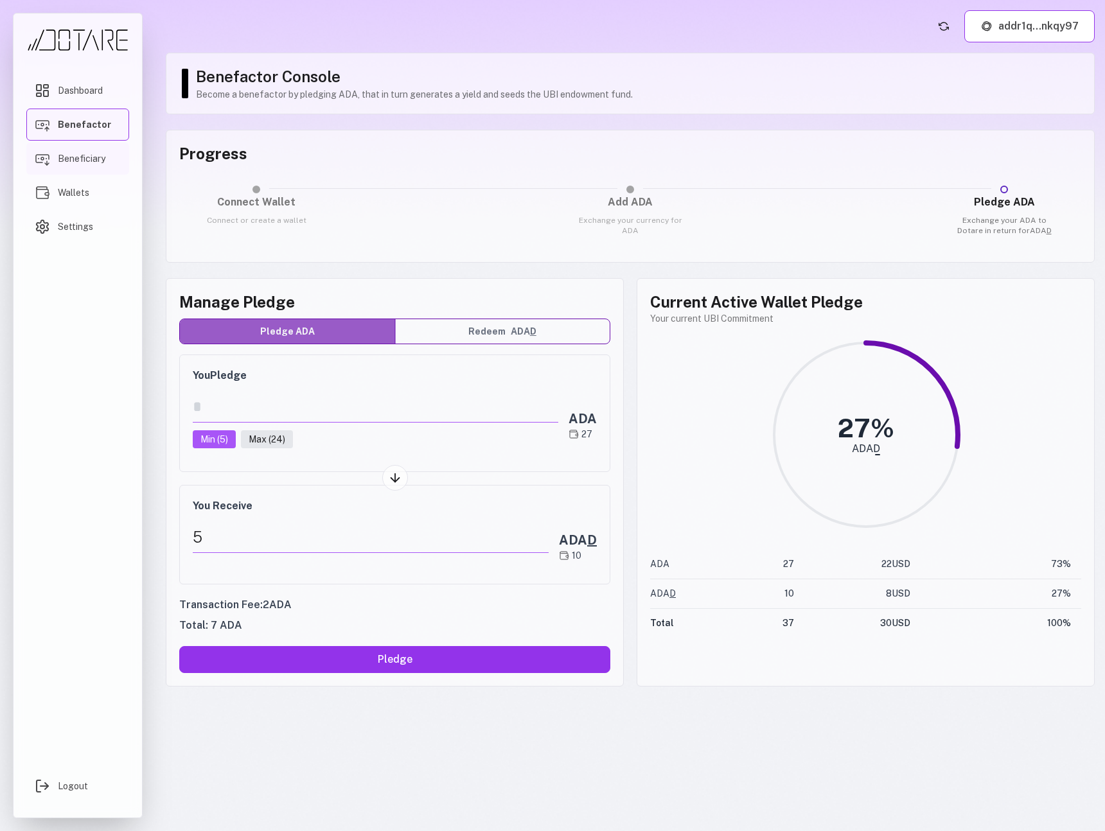
click at [99, 164] on span "Beneficiary" at bounding box center [82, 158] width 48 height 13
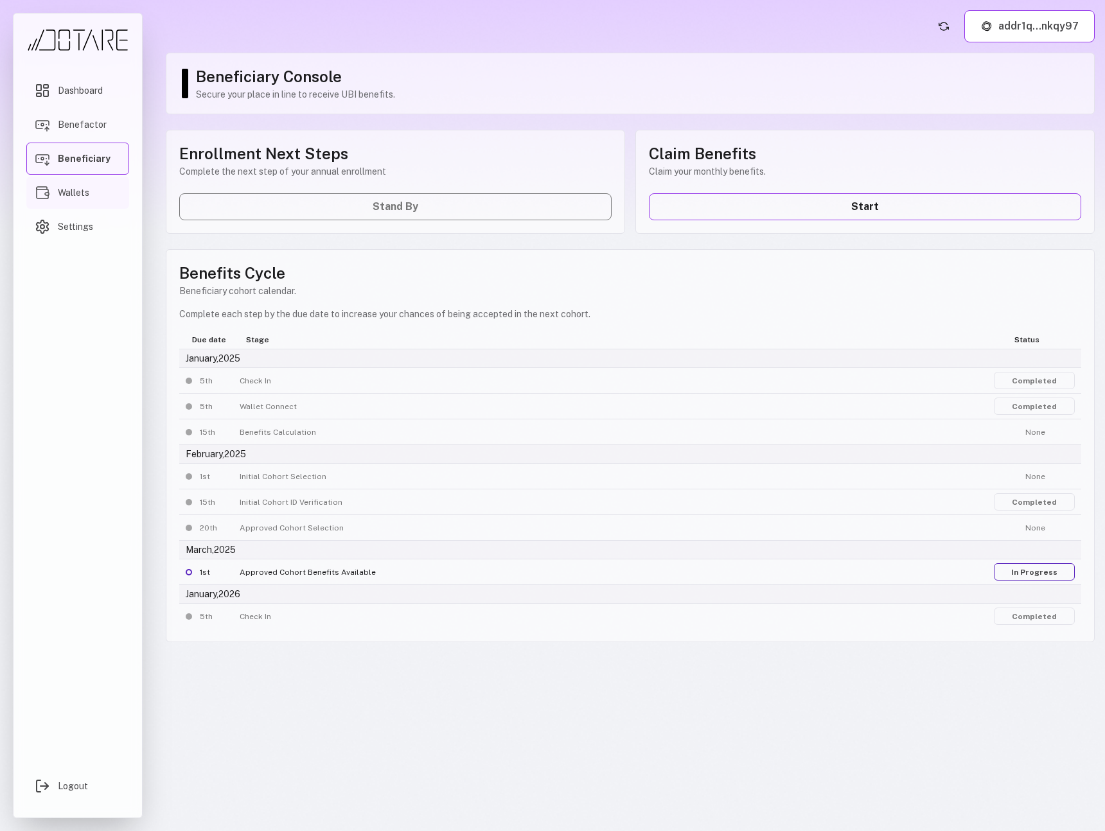
click at [97, 190] on link "Wallets" at bounding box center [77, 193] width 103 height 32
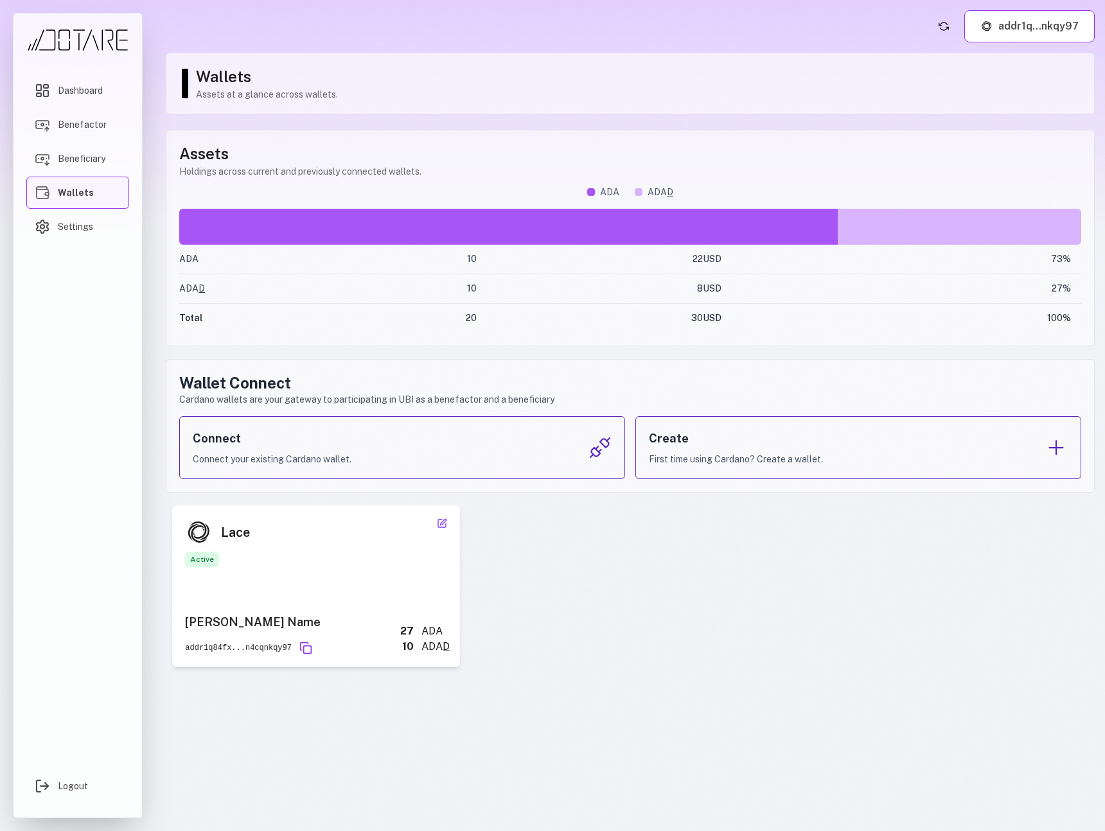
click at [439, 521] on icon at bounding box center [442, 524] width 10 height 10
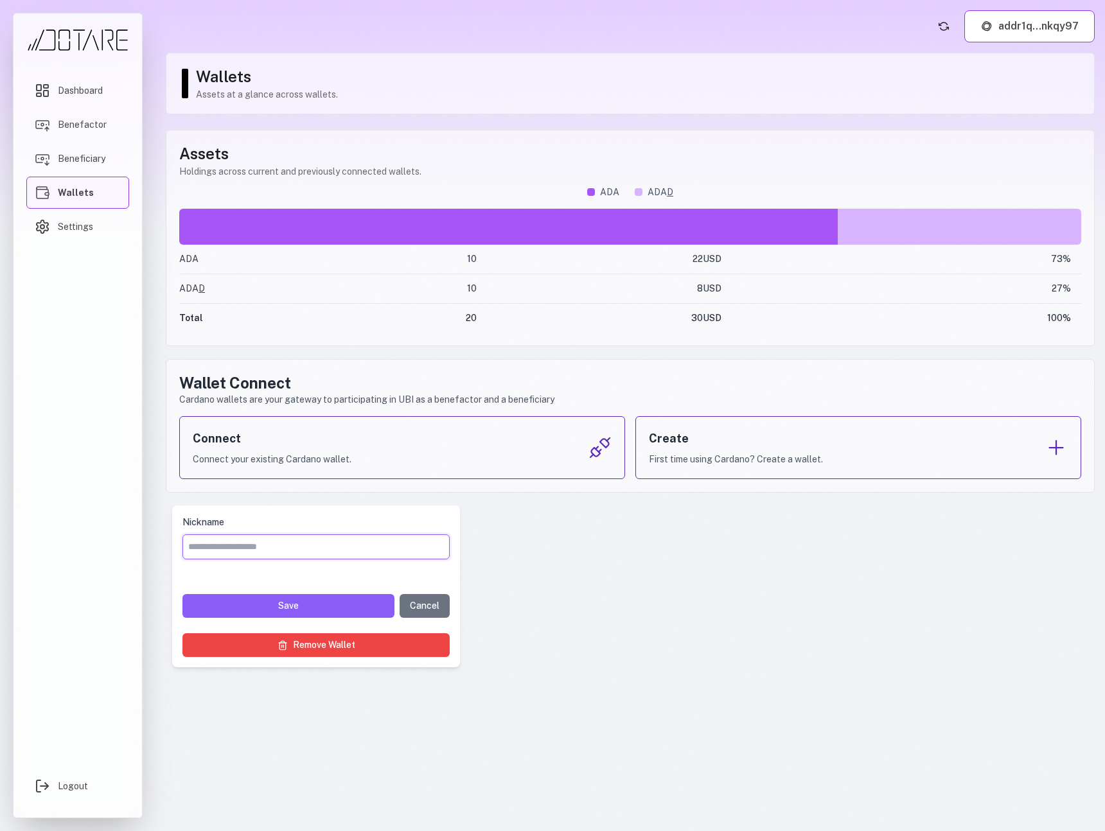
click at [324, 545] on input "Nickname" at bounding box center [315, 547] width 267 height 25
type input "**********"
click at [344, 610] on button "Save" at bounding box center [288, 606] width 212 height 24
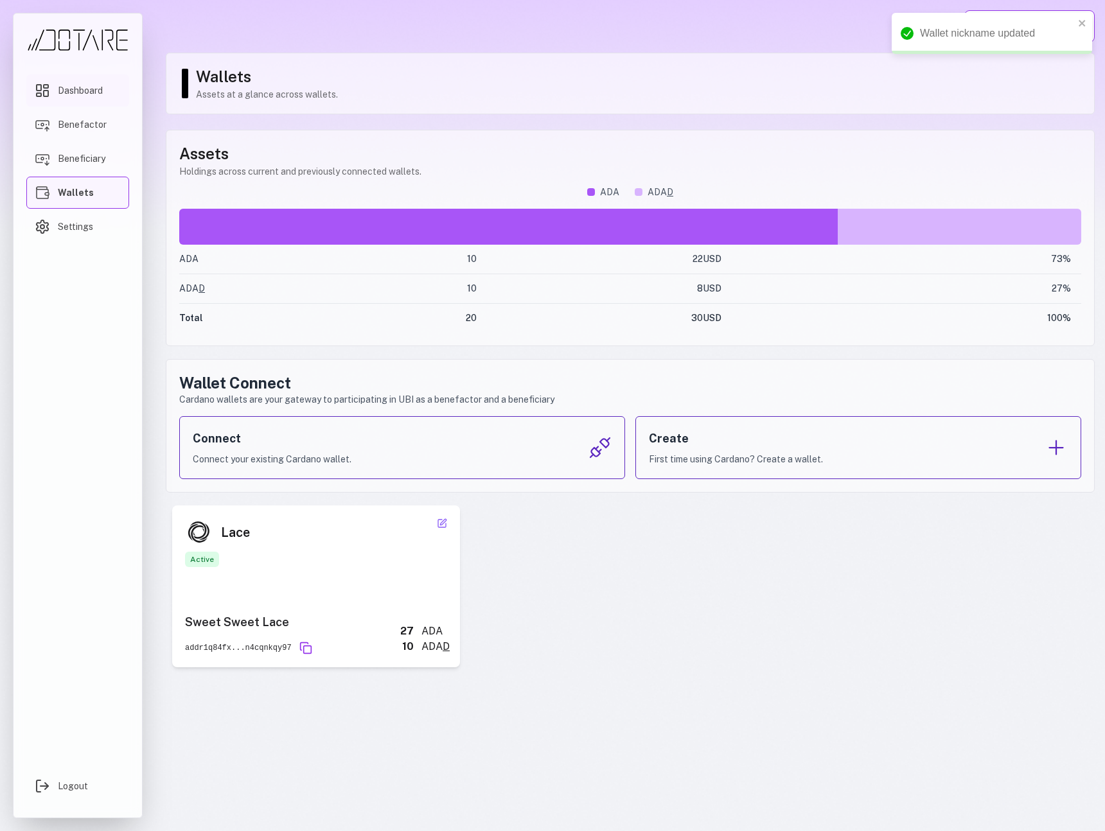
click at [68, 98] on link "Dashboard" at bounding box center [77, 91] width 103 height 32
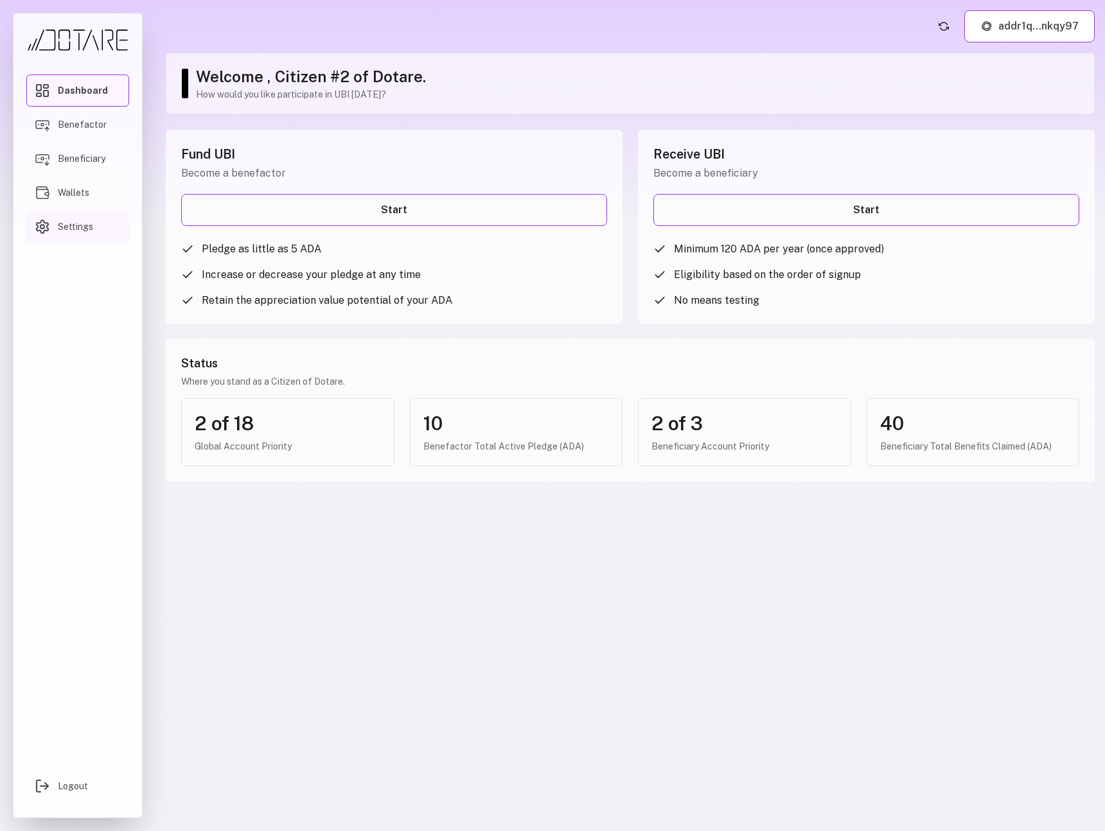
click at [85, 220] on link "Settings" at bounding box center [77, 227] width 103 height 32
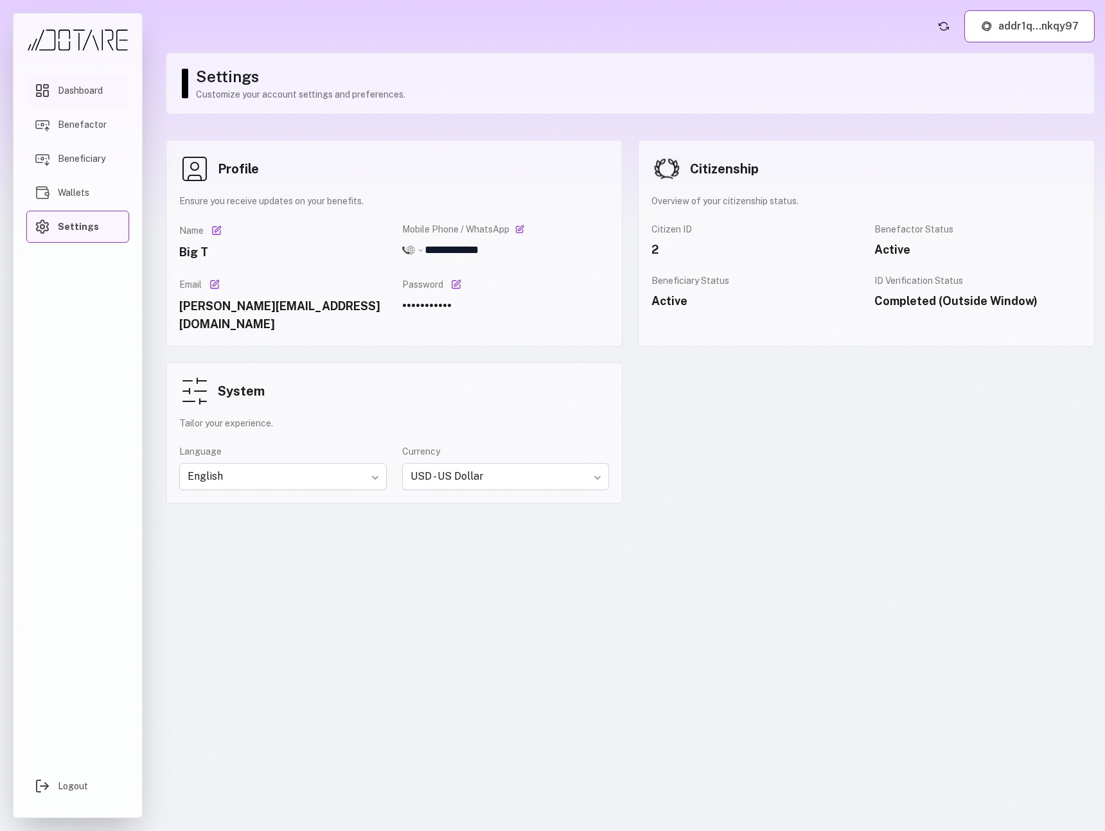
click at [53, 101] on link "Dashboard" at bounding box center [77, 91] width 103 height 32
